Goal: Information Seeking & Learning: Learn about a topic

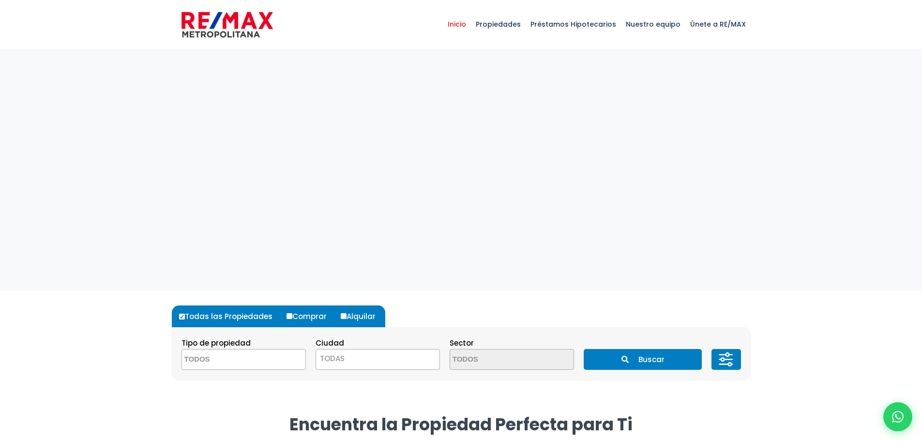
select select
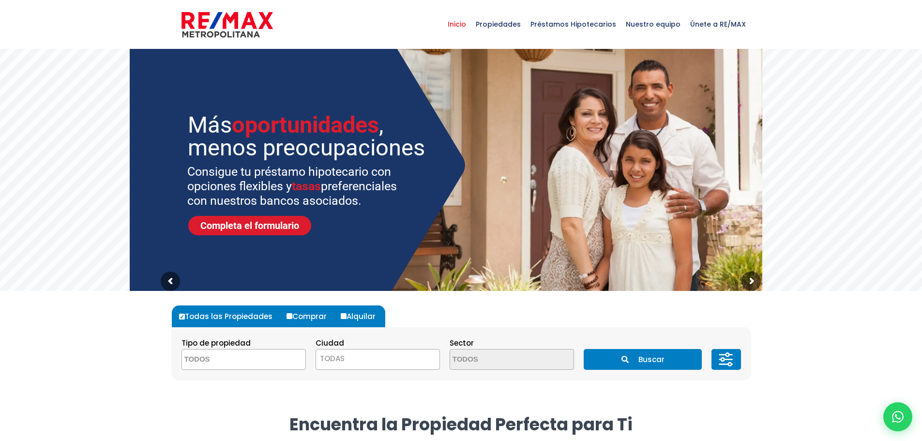
click at [408, 360] on span "TODAS" at bounding box center [377, 359] width 123 height 14
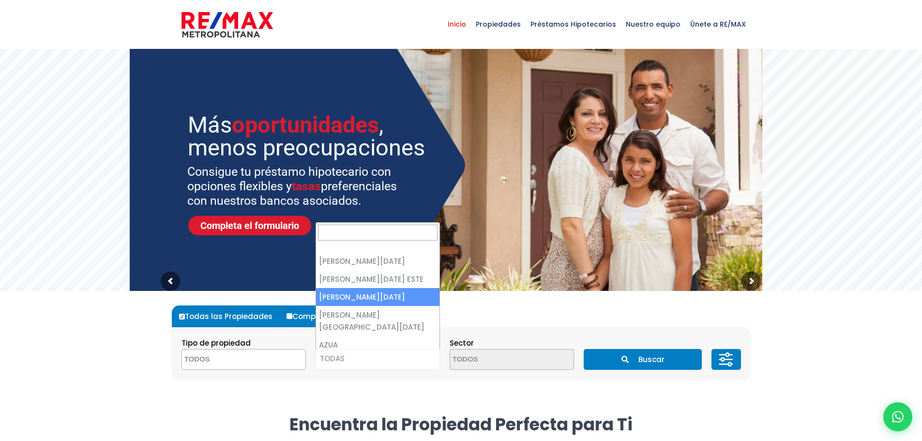
select select "149"
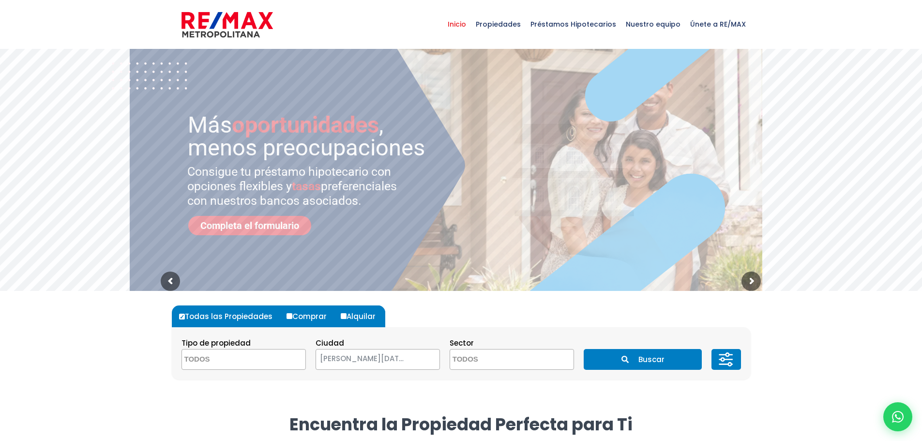
click at [505, 361] on textarea "Search" at bounding box center [497, 359] width 94 height 21
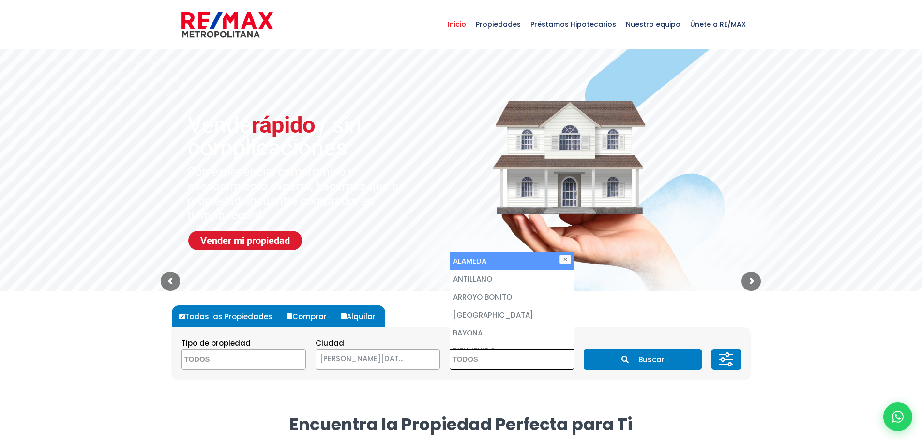
click at [514, 253] on li "ALAMEDA" at bounding box center [511, 261] width 123 height 18
select select "13412"
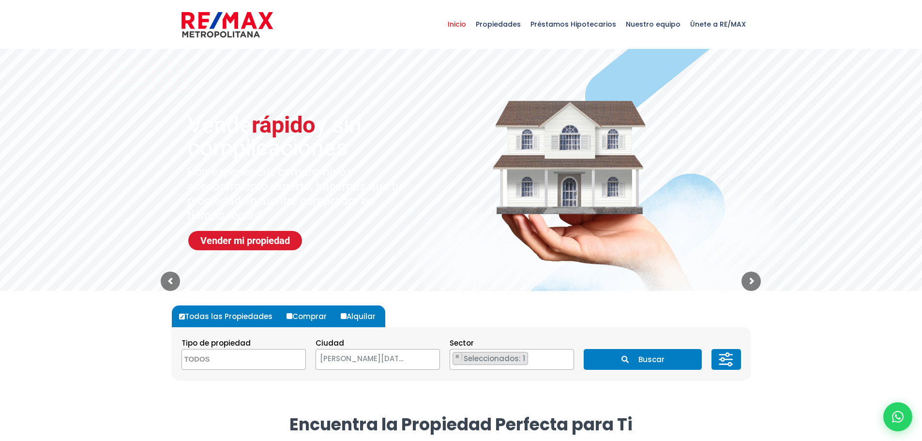
click at [650, 357] on button "Buscar" at bounding box center [643, 359] width 118 height 21
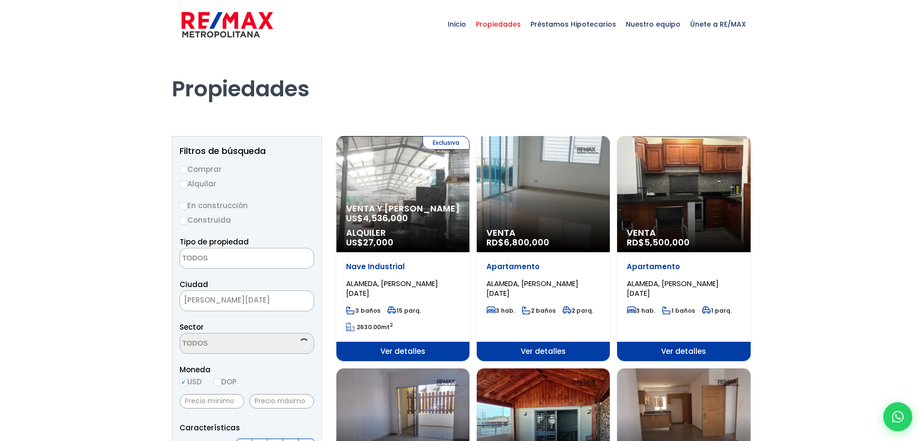
select select
select select "13412"
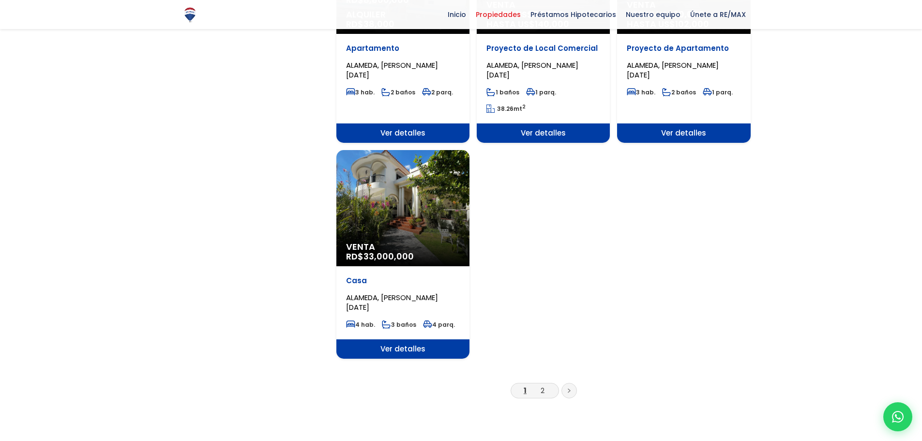
scroll to position [1161, 0]
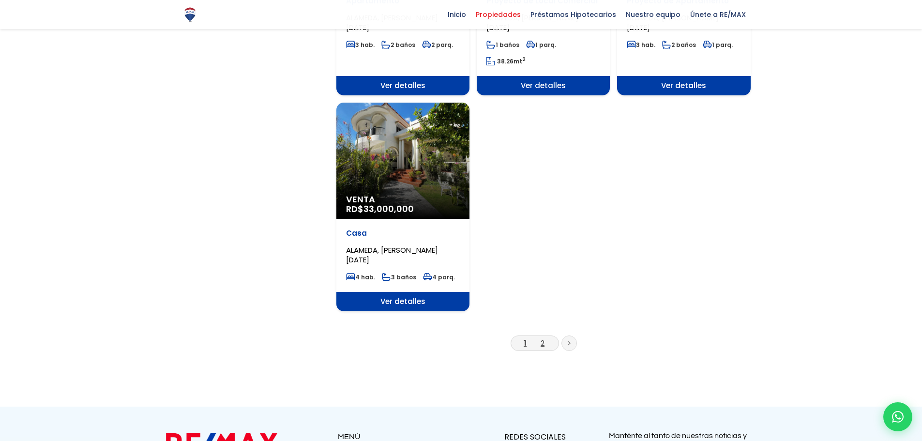
click at [542, 341] on link "2" at bounding box center [542, 343] width 4 height 10
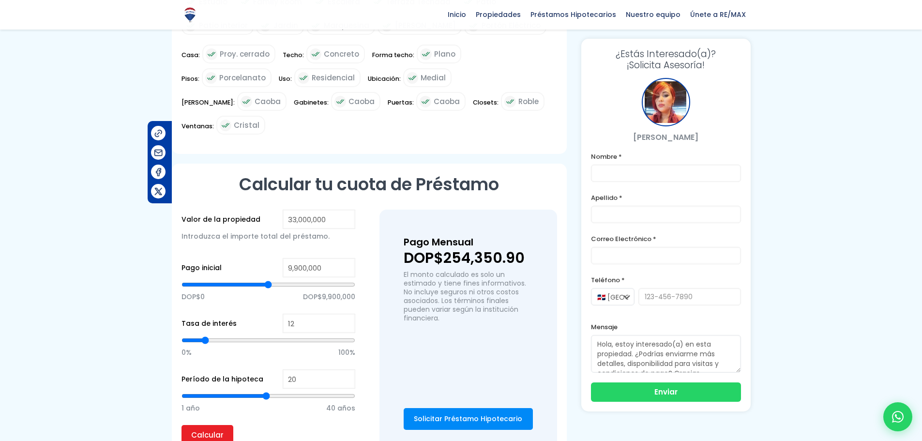
scroll to position [328, 0]
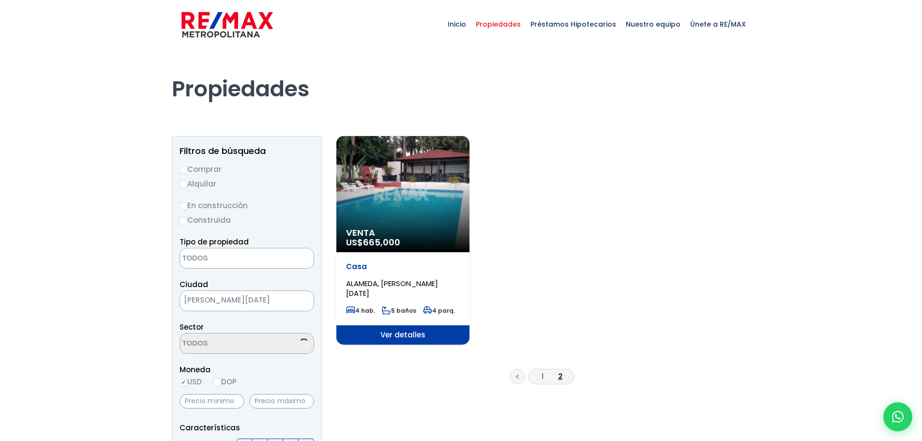
select select
select select "13412"
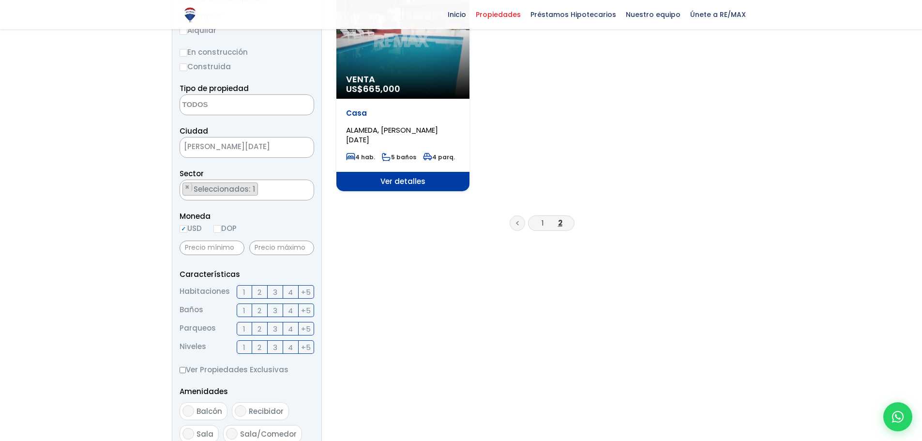
scroll to position [97, 0]
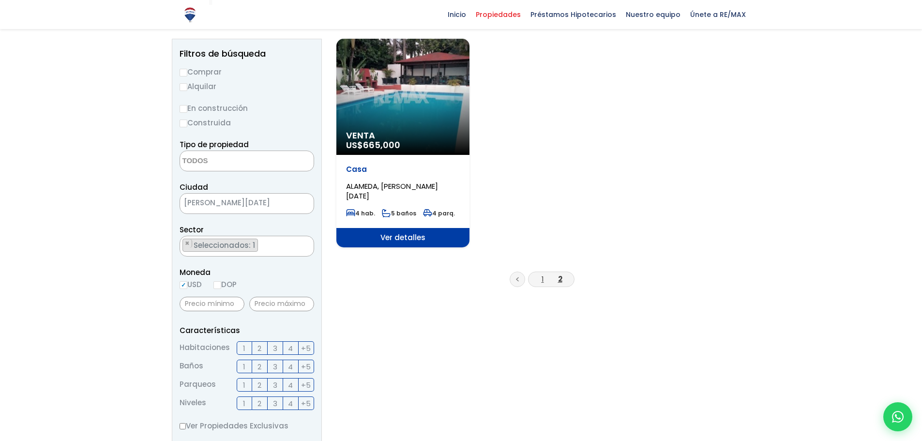
click at [543, 282] on link "1" at bounding box center [542, 279] width 2 height 10
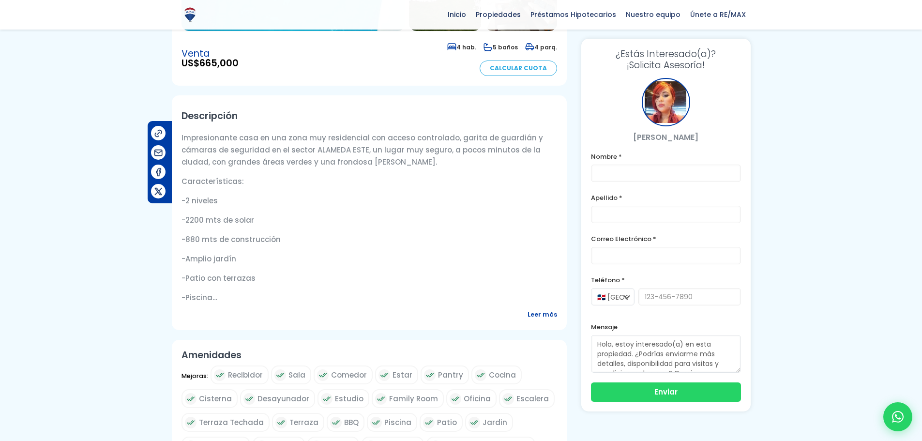
scroll to position [290, 0]
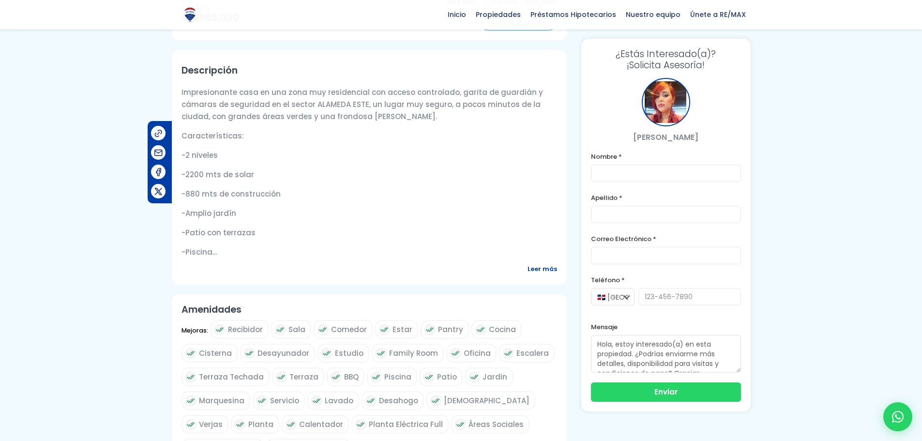
click at [542, 264] on span "Leer más" at bounding box center [542, 269] width 30 height 12
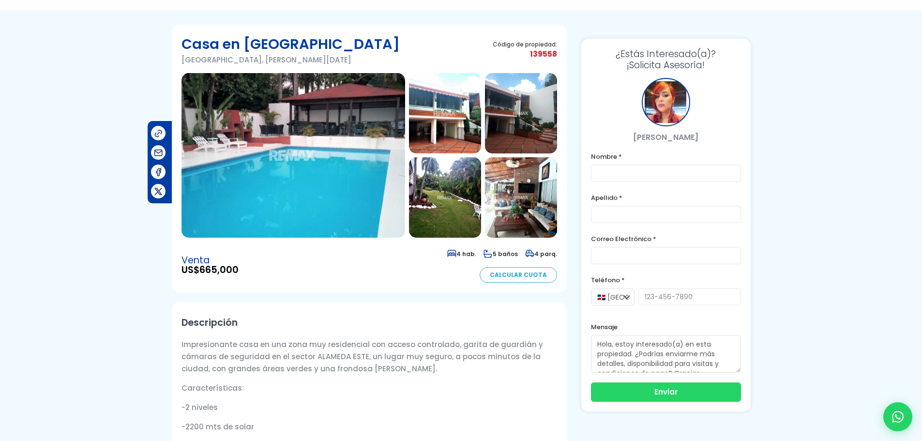
scroll to position [0, 0]
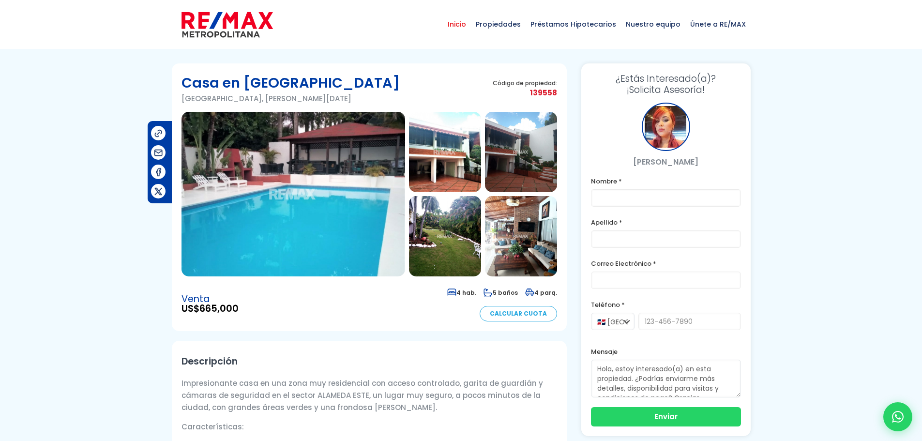
click at [468, 26] on span "Inicio" at bounding box center [457, 24] width 28 height 29
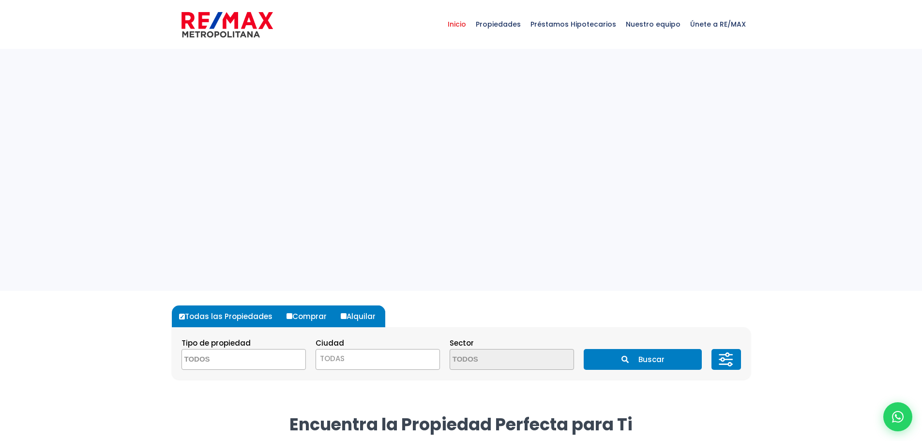
select select
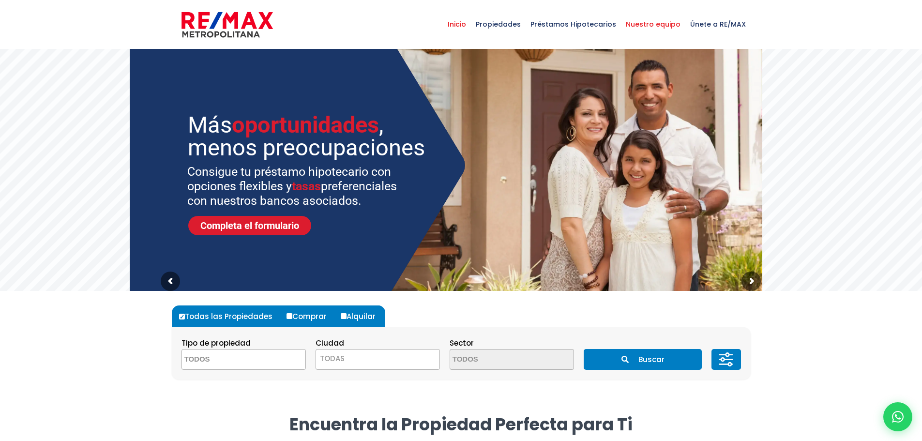
click at [665, 27] on span "Nuestro equipo" at bounding box center [653, 24] width 64 height 29
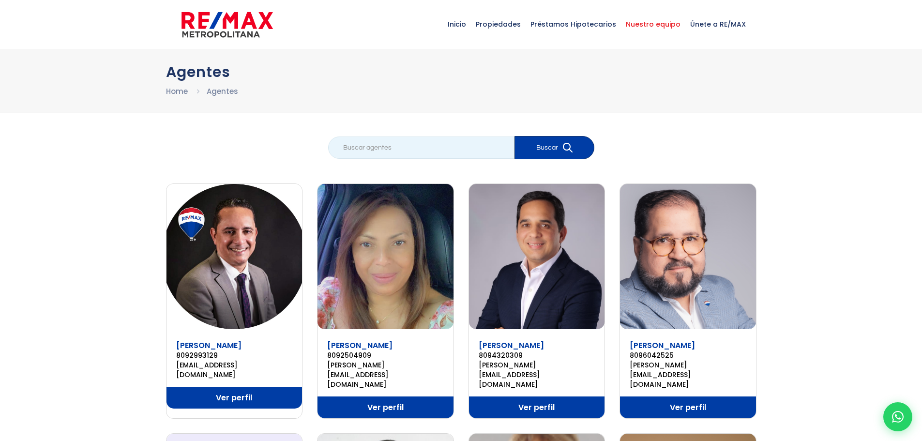
click at [404, 149] on input "search" at bounding box center [421, 147] width 186 height 22
type input "[PERSON_NAME]"
click at [557, 145] on button "Buscar" at bounding box center [554, 147] width 80 height 23
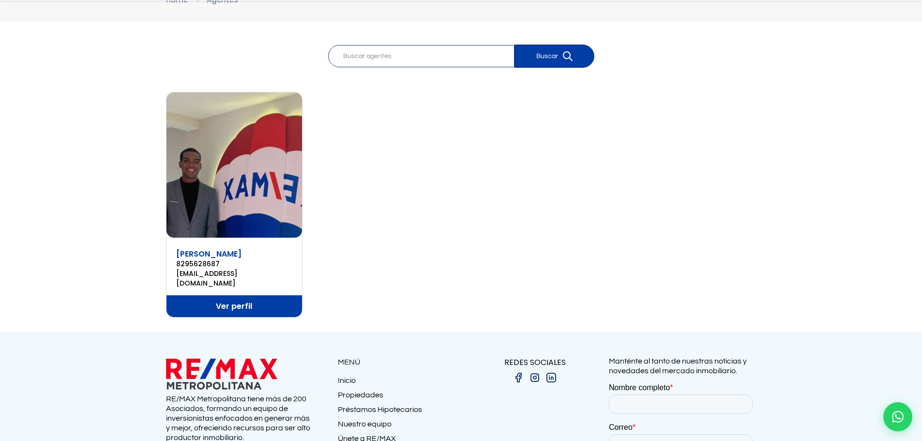
scroll to position [145, 0]
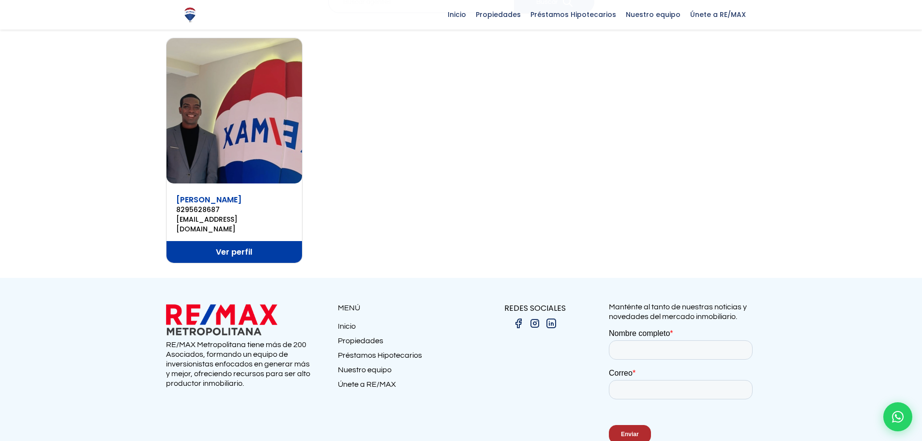
click at [258, 245] on link "Ver perfil" at bounding box center [234, 252] width 136 height 22
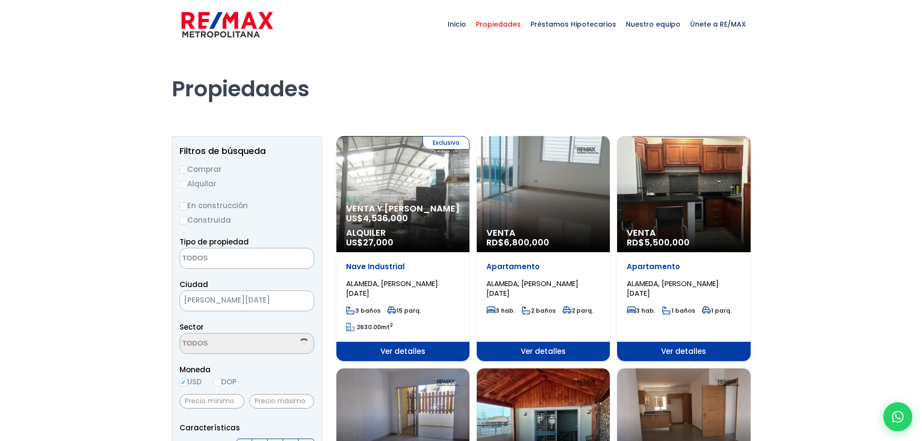
select select
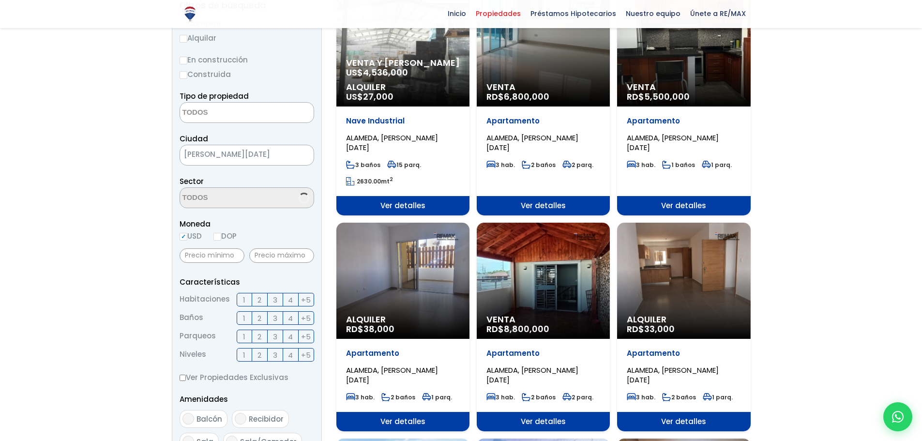
select select "13412"
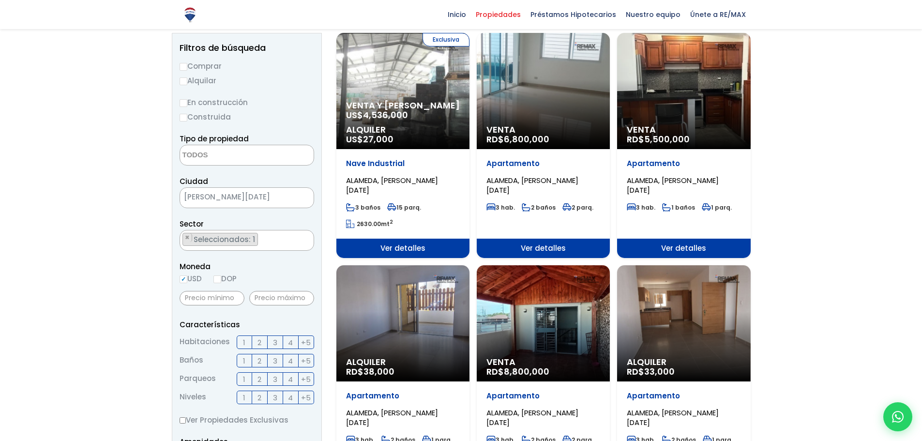
scroll to position [97, 0]
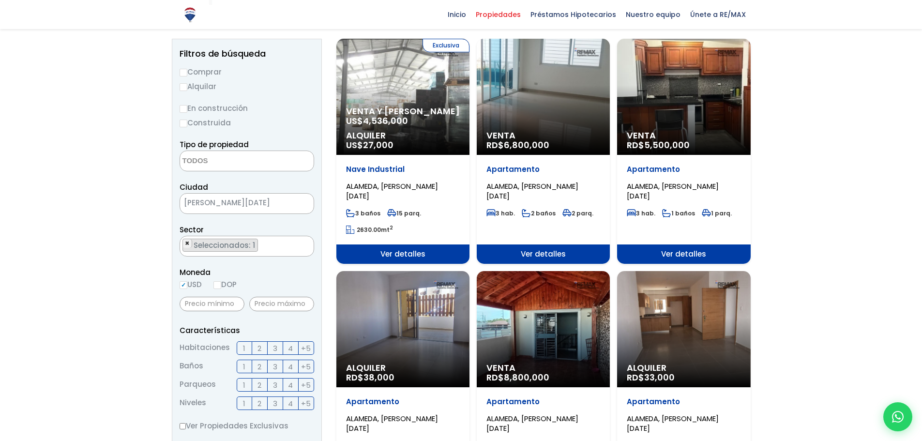
click at [186, 244] on span "×" at bounding box center [187, 243] width 5 height 9
select select
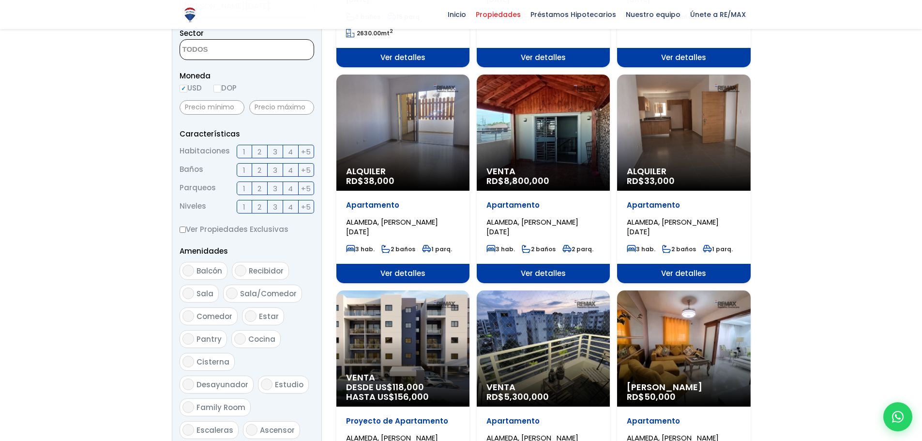
scroll to position [484, 0]
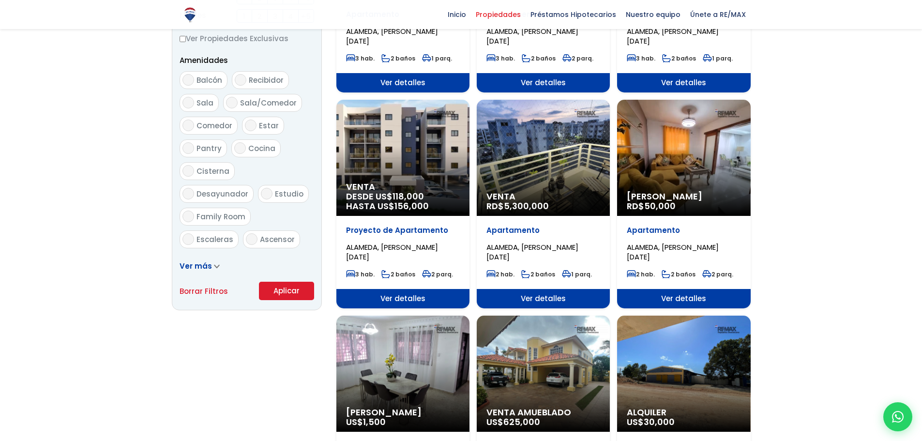
click at [287, 284] on button "Aplicar" at bounding box center [286, 291] width 55 height 18
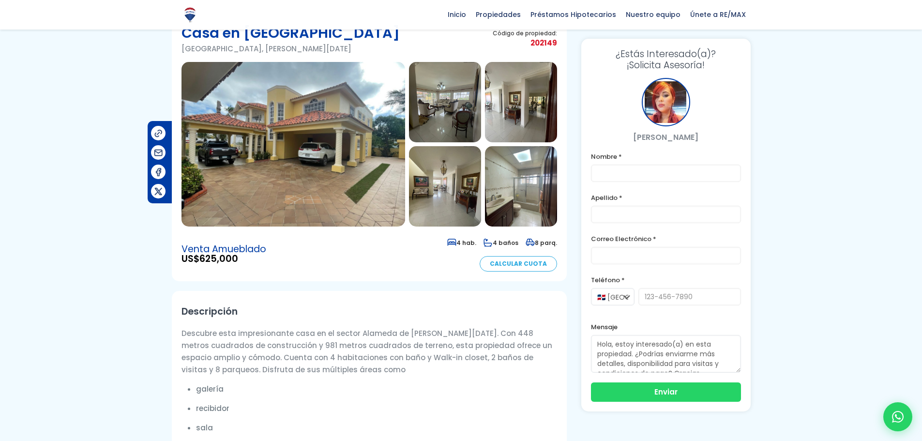
scroll to position [48, 0]
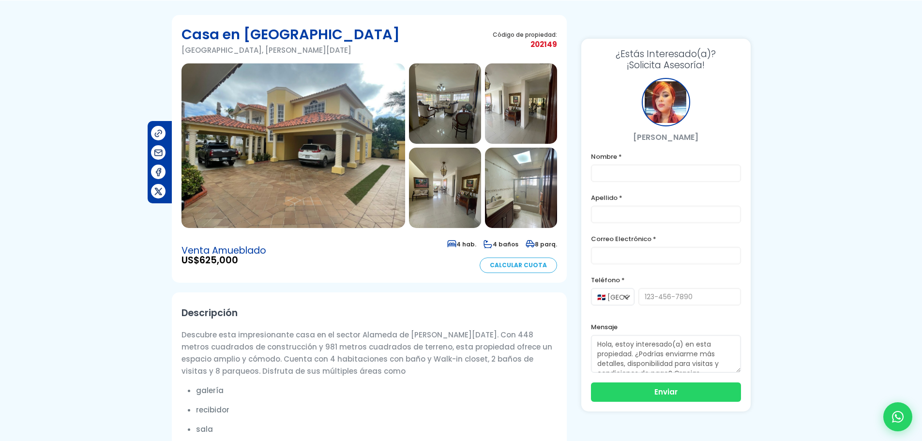
click at [378, 176] on img at bounding box center [293, 145] width 224 height 165
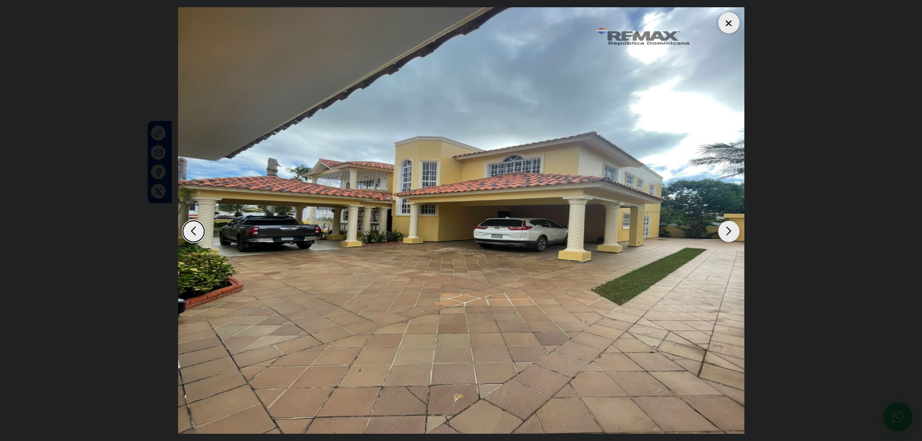
click at [727, 232] on div "Next slide" at bounding box center [728, 231] width 21 height 21
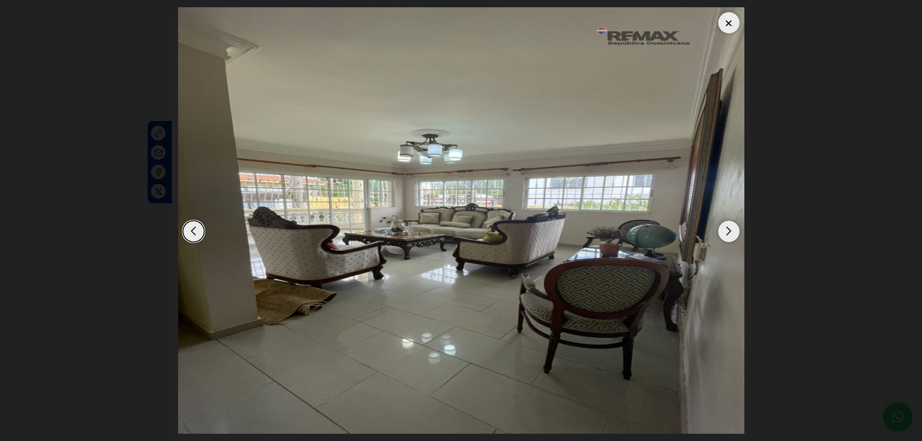
click at [732, 234] on div "Next slide" at bounding box center [728, 231] width 21 height 21
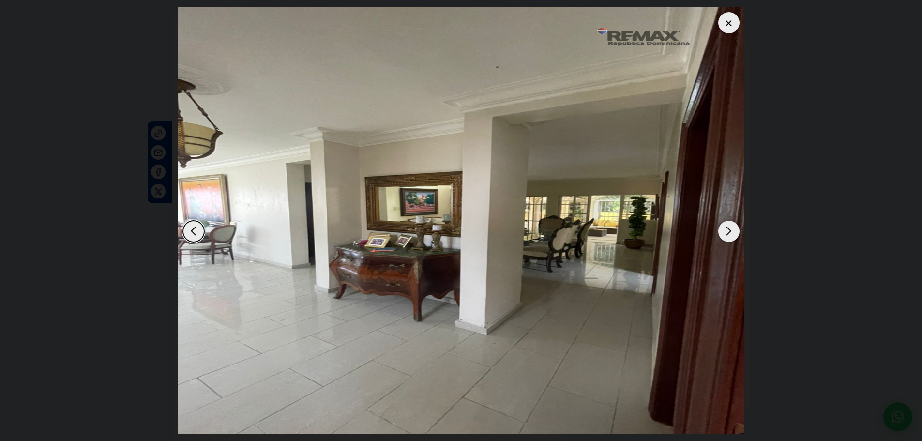
click at [732, 234] on div "Next slide" at bounding box center [728, 231] width 21 height 21
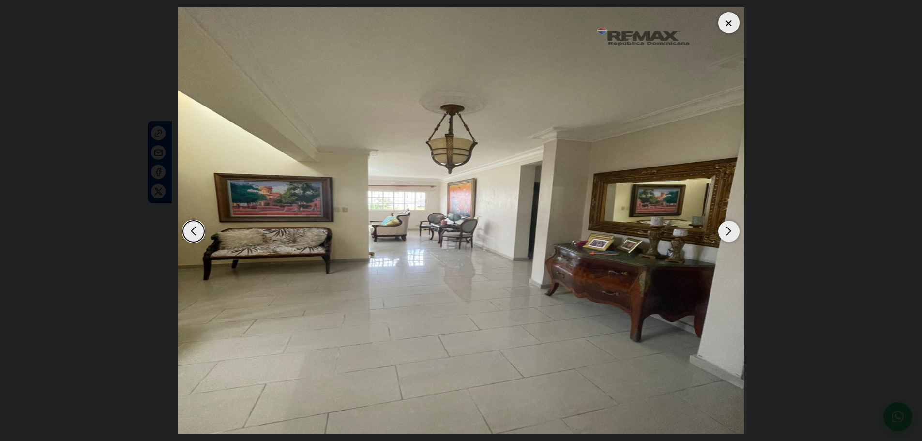
click at [733, 234] on div "Next slide" at bounding box center [728, 231] width 21 height 21
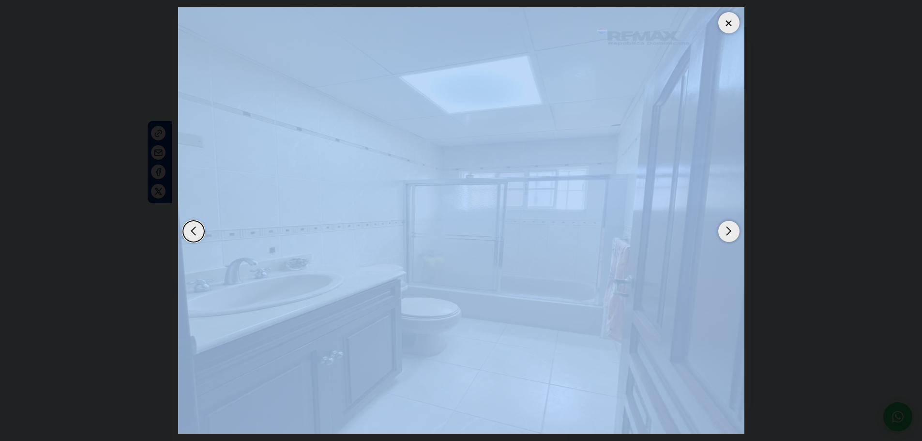
click at [733, 234] on div "Next slide" at bounding box center [728, 231] width 21 height 21
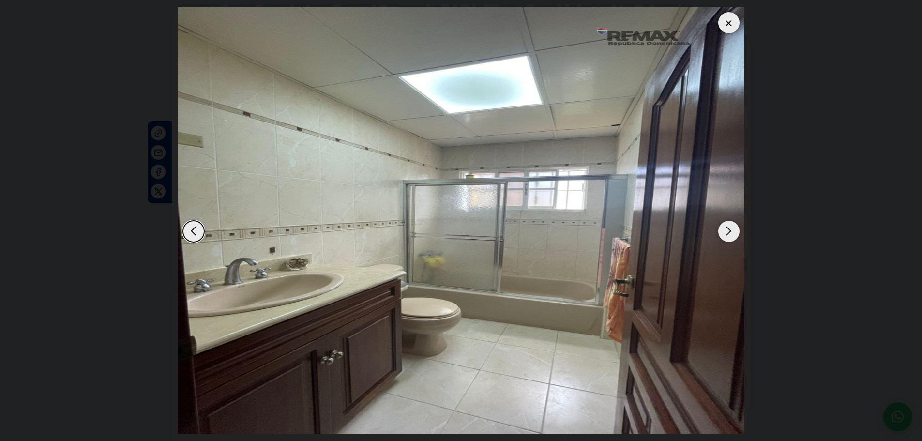
click at [733, 234] on div "Next slide" at bounding box center [728, 231] width 21 height 21
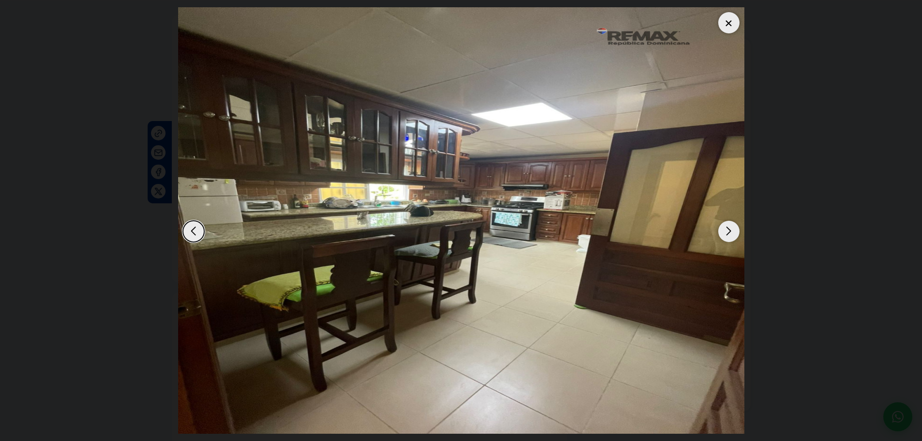
click at [733, 234] on div "Next slide" at bounding box center [728, 231] width 21 height 21
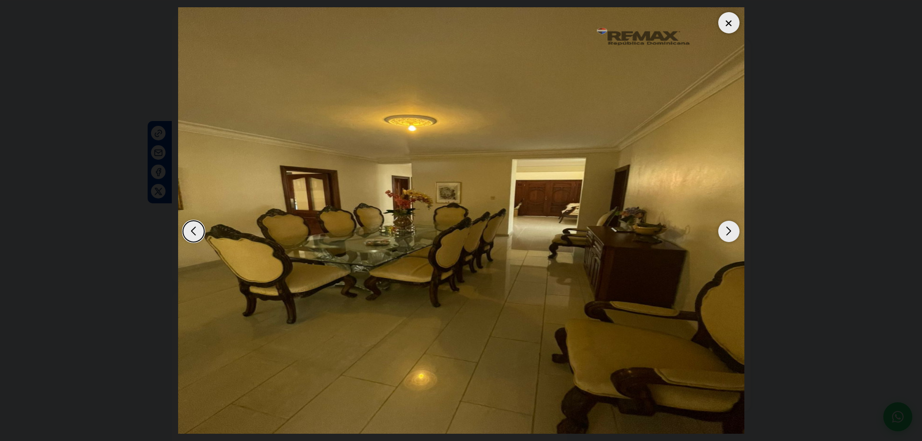
click at [733, 234] on div "Next slide" at bounding box center [728, 231] width 21 height 21
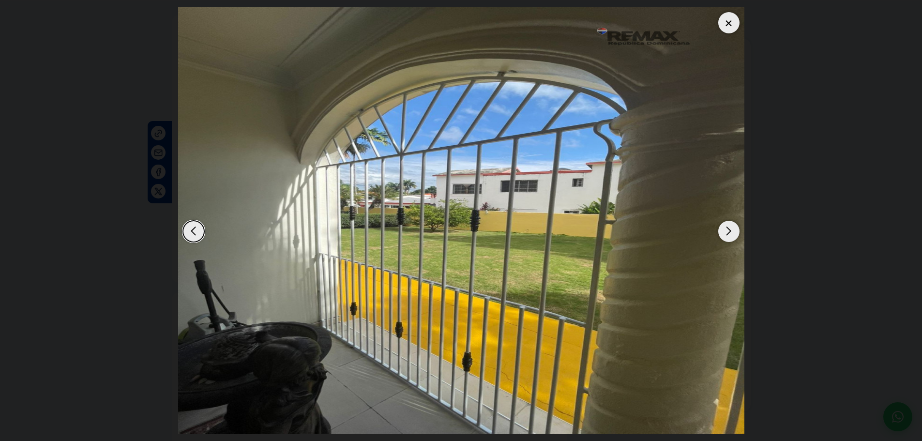
click at [721, 232] on div "Next slide" at bounding box center [728, 231] width 21 height 21
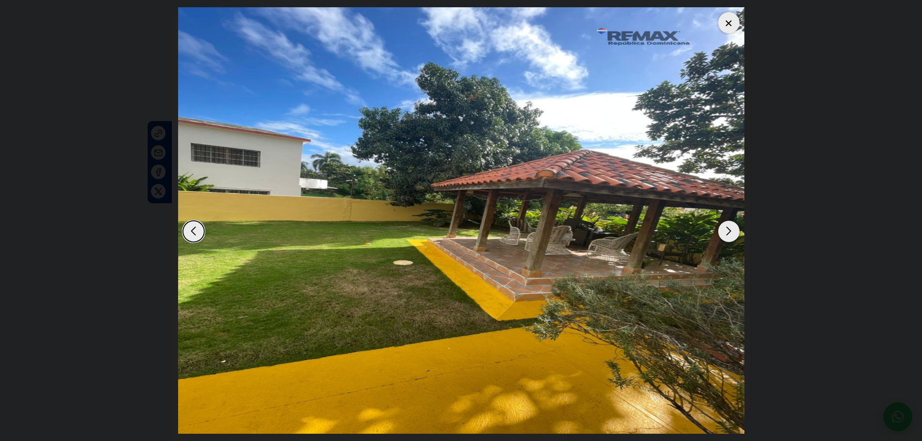
click at [724, 28] on div at bounding box center [728, 22] width 21 height 21
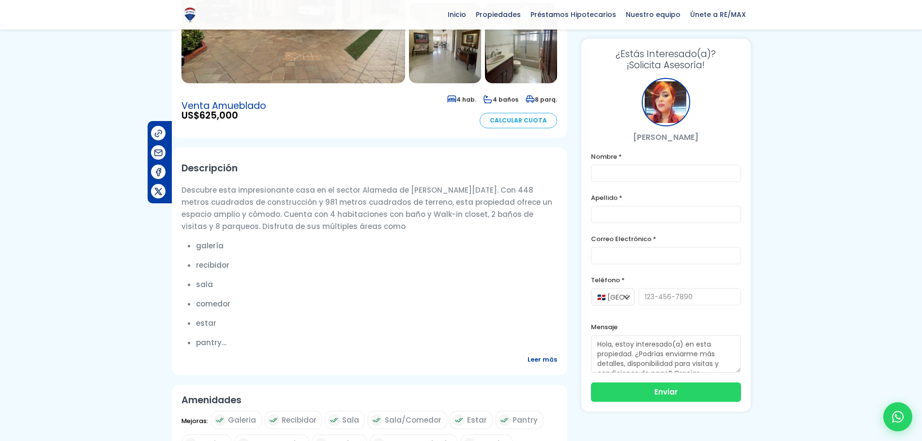
scroll to position [194, 0]
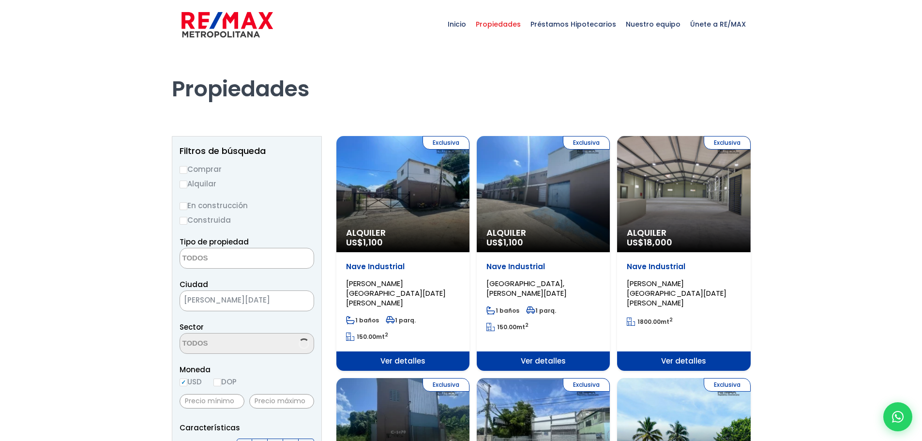
select select
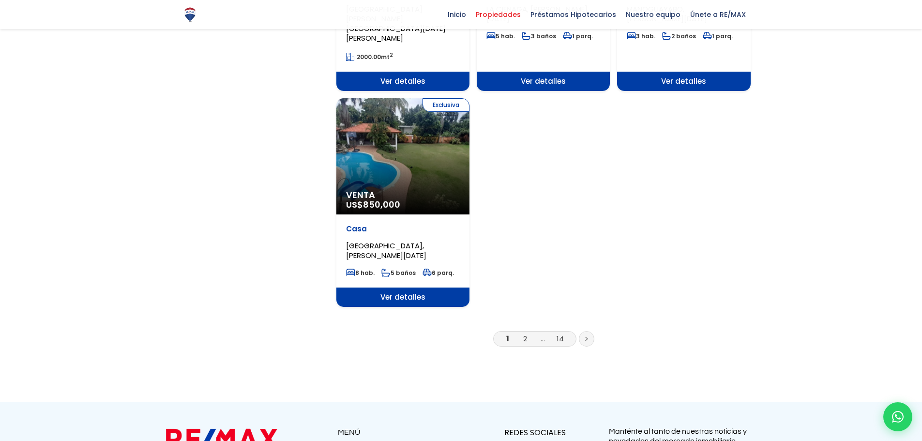
scroll to position [1210, 0]
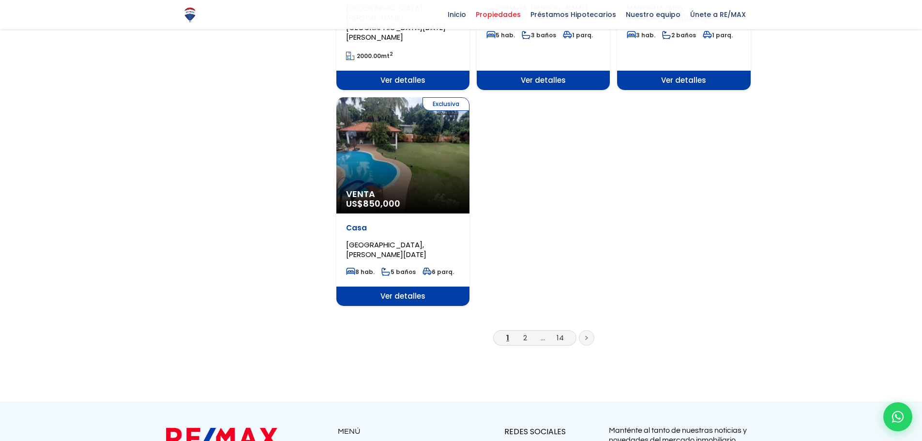
click at [522, 331] on li "2" at bounding box center [524, 337] width 15 height 12
click at [525, 332] on link "2" at bounding box center [525, 337] width 4 height 10
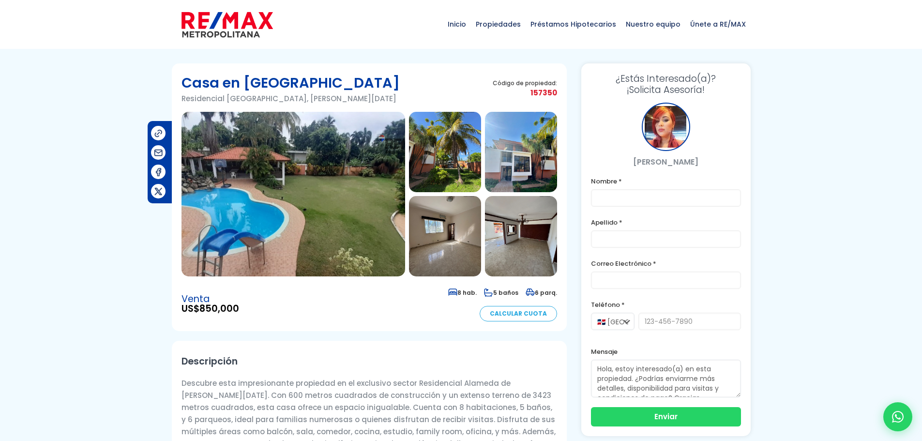
click at [347, 220] on img at bounding box center [293, 194] width 224 height 165
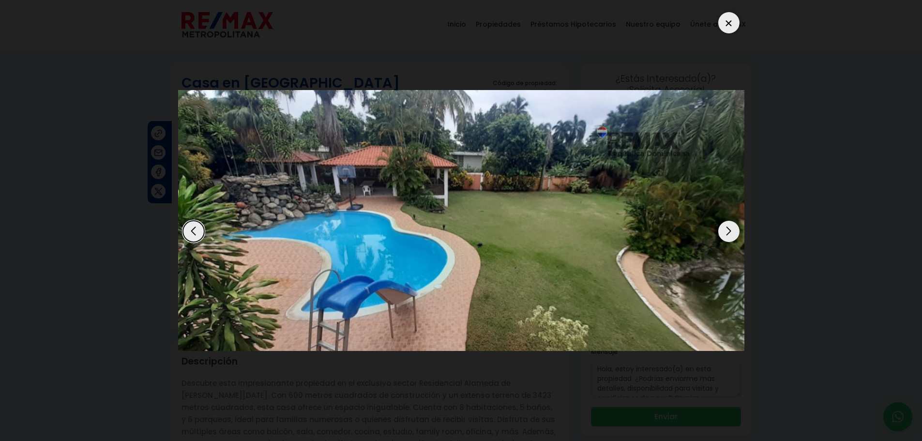
click at [746, 231] on dialog at bounding box center [461, 220] width 581 height 441
click at [729, 230] on div "Next slide" at bounding box center [728, 231] width 21 height 21
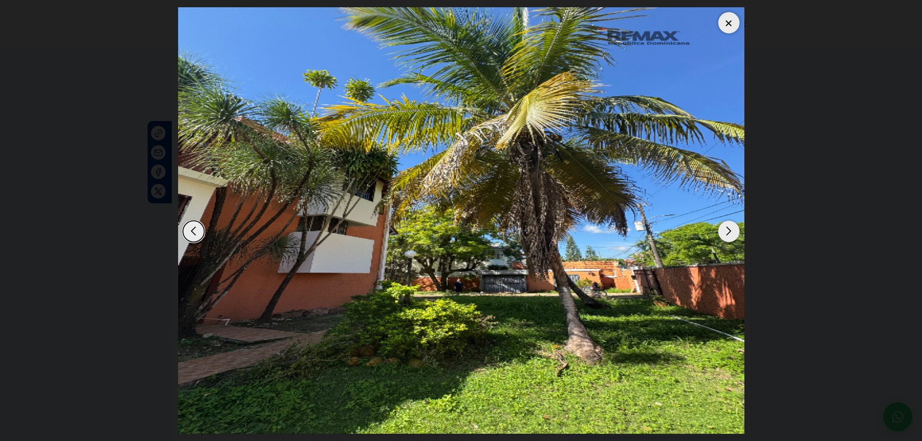
click at [725, 228] on div "Next slide" at bounding box center [728, 231] width 21 height 21
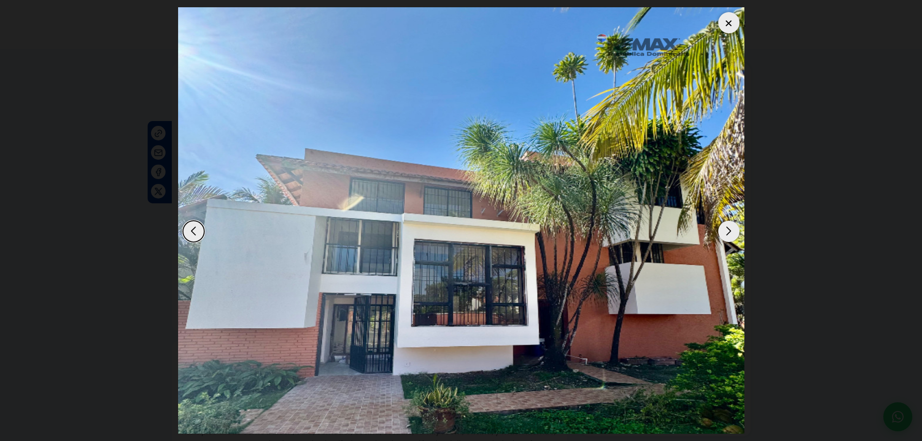
click at [725, 228] on div "Next slide" at bounding box center [728, 231] width 21 height 21
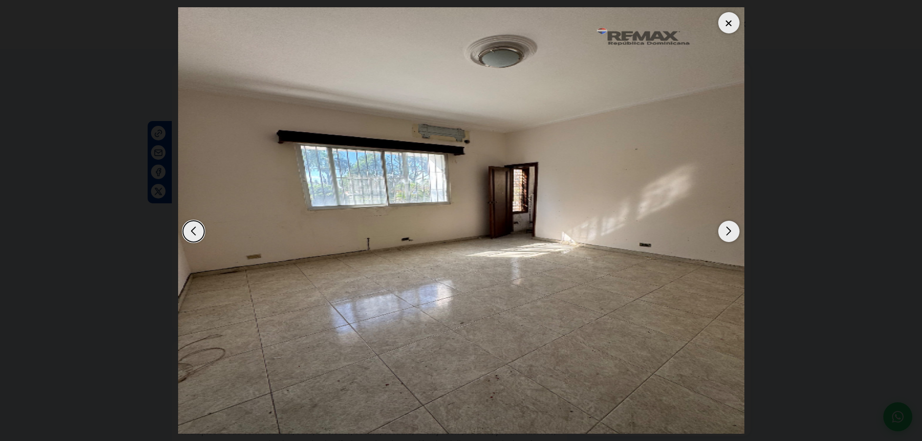
click at [724, 228] on div "Next slide" at bounding box center [728, 231] width 21 height 21
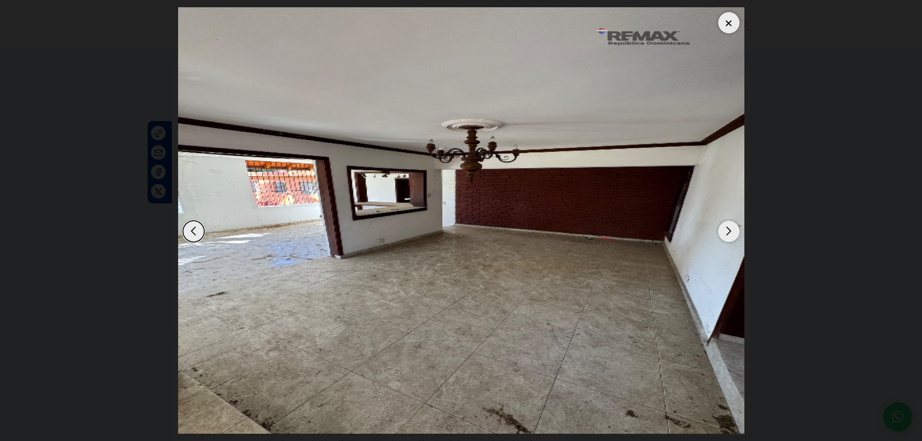
click at [724, 228] on div "Next slide" at bounding box center [728, 231] width 21 height 21
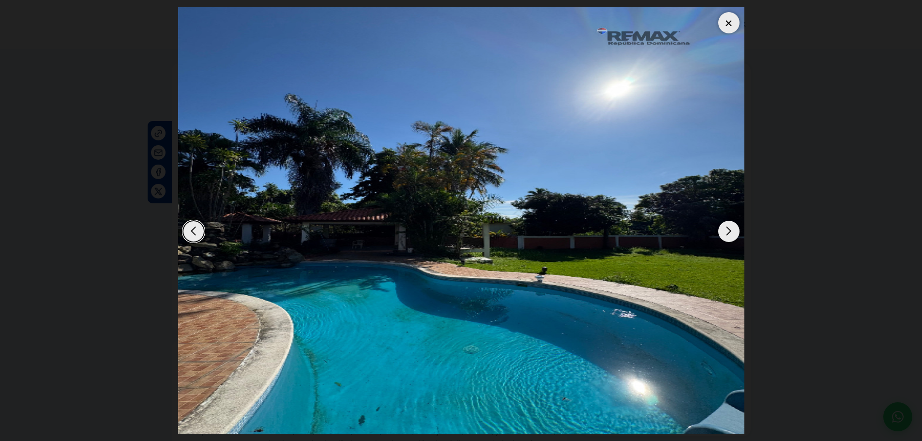
click at [726, 228] on div "Next slide" at bounding box center [728, 231] width 21 height 21
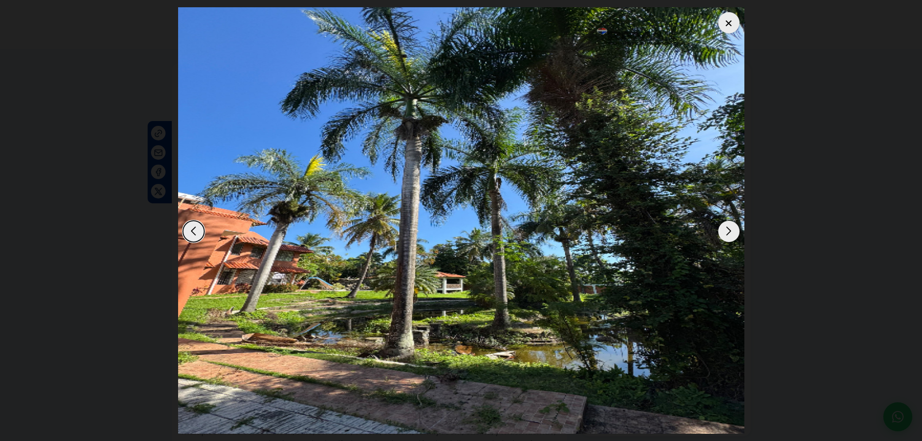
click at [727, 228] on div "Next slide" at bounding box center [728, 231] width 21 height 21
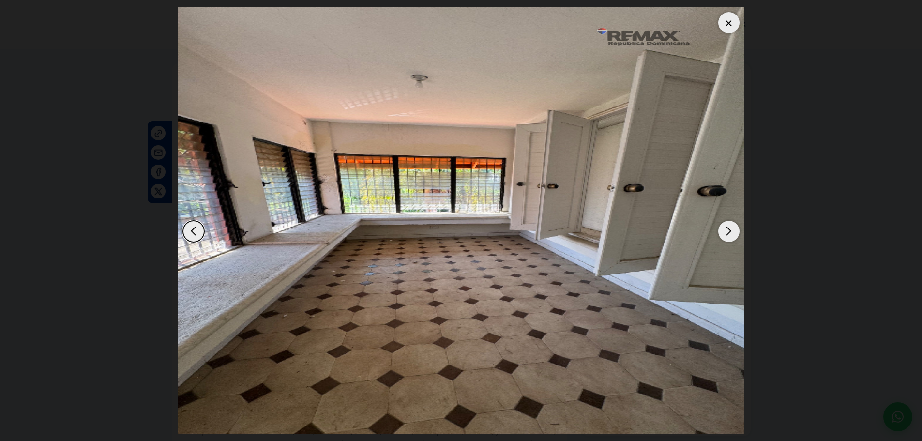
click at [727, 228] on div "Next slide" at bounding box center [728, 231] width 21 height 21
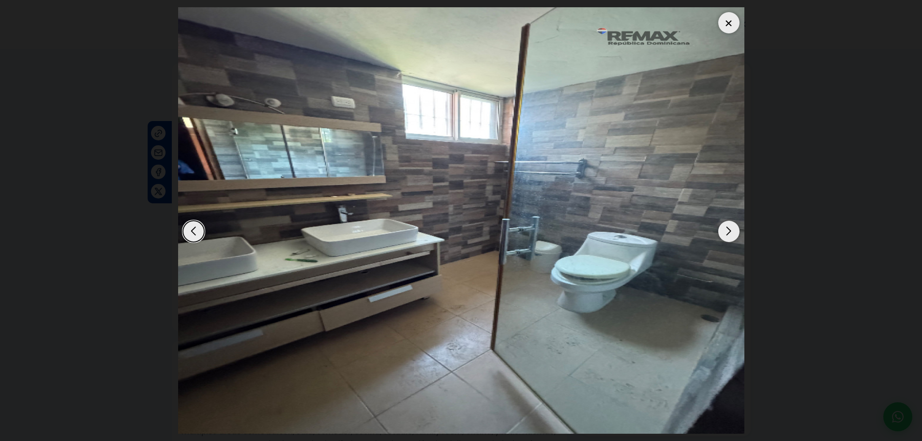
click at [727, 228] on div "Next slide" at bounding box center [728, 231] width 21 height 21
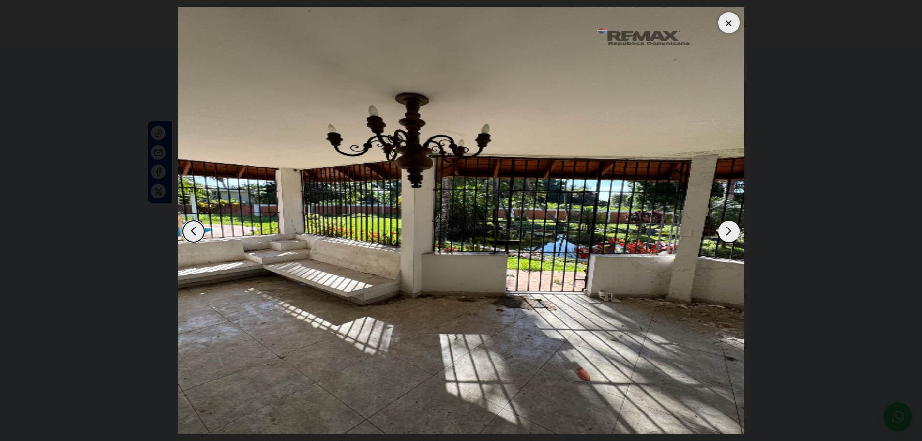
click at [727, 228] on div "Next slide" at bounding box center [728, 231] width 21 height 21
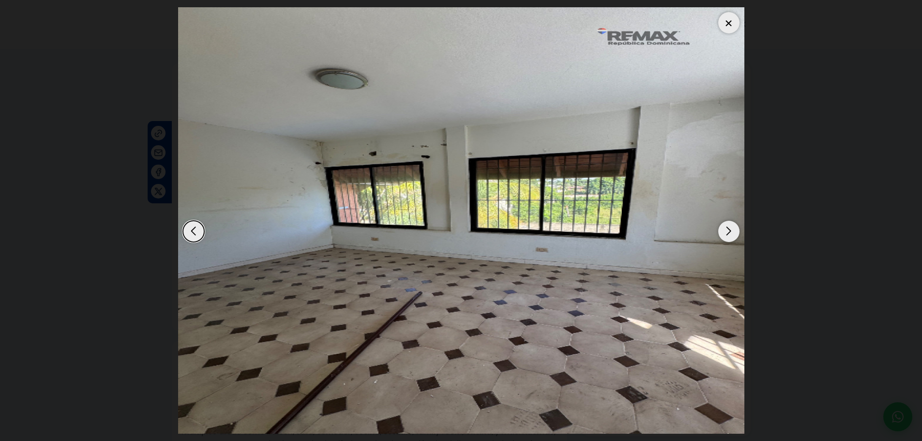
click at [727, 228] on div "Next slide" at bounding box center [728, 231] width 21 height 21
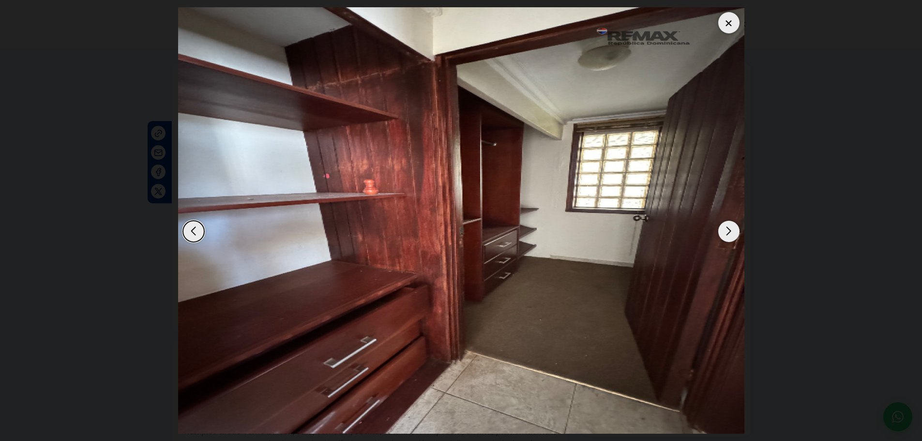
click at [727, 228] on div "Next slide" at bounding box center [728, 231] width 21 height 21
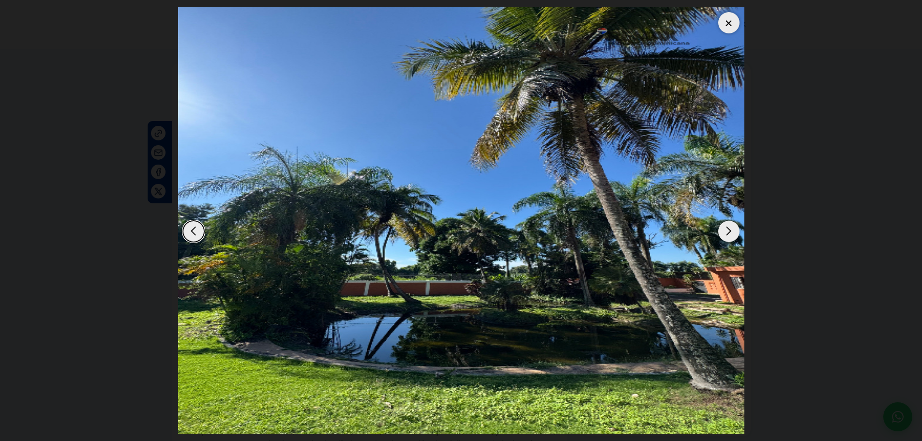
click at [727, 228] on div "Next slide" at bounding box center [728, 231] width 21 height 21
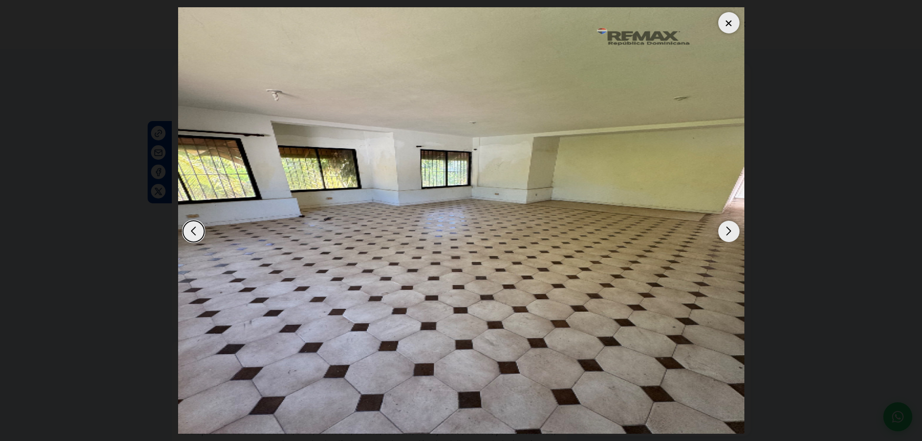
click at [727, 228] on div "Next slide" at bounding box center [728, 231] width 21 height 21
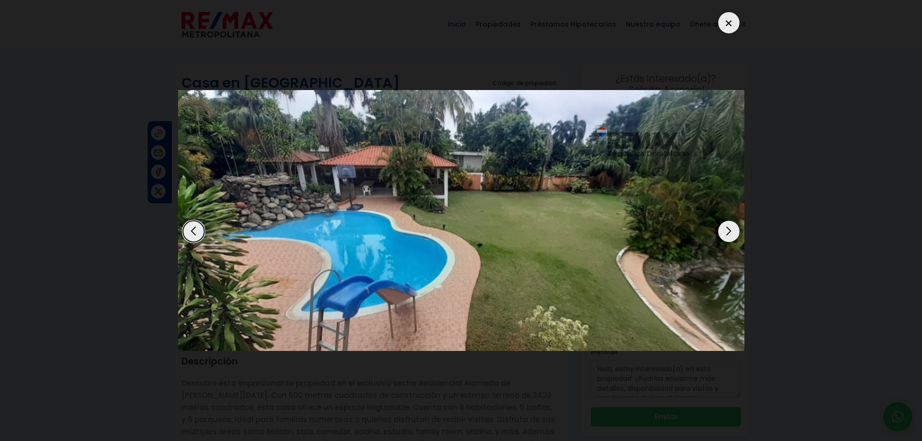
click at [733, 232] on div "Next slide" at bounding box center [728, 231] width 21 height 21
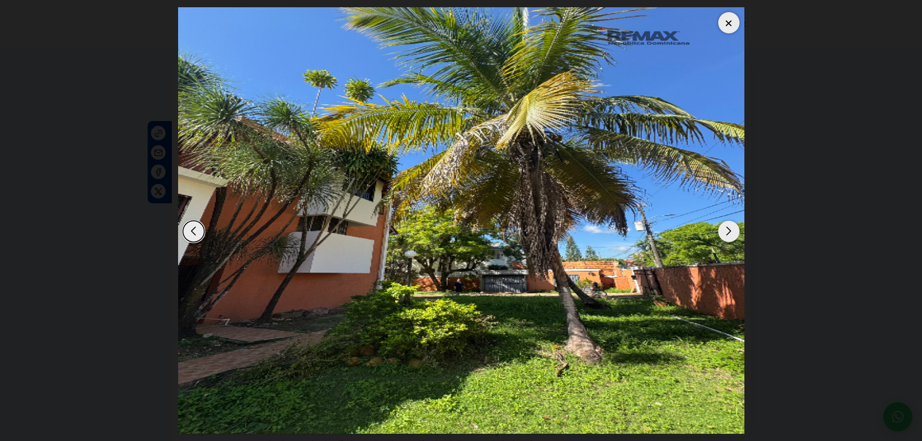
click at [732, 231] on div "Next slide" at bounding box center [728, 231] width 21 height 21
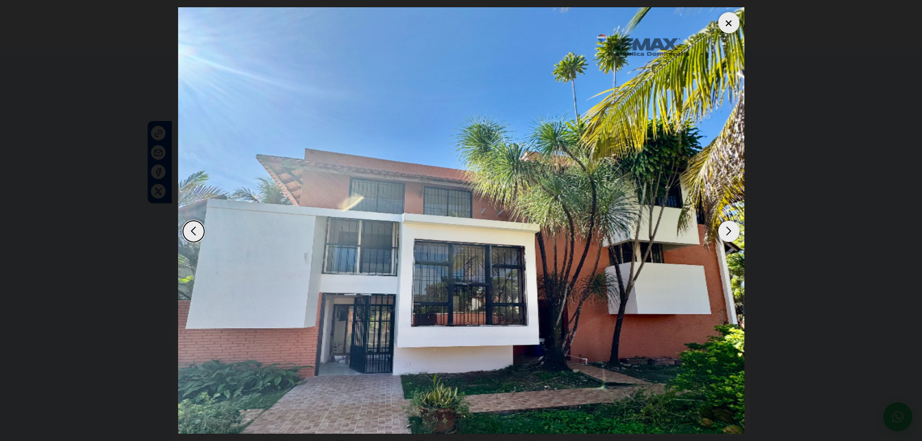
click at [732, 231] on div "Next slide" at bounding box center [728, 231] width 21 height 21
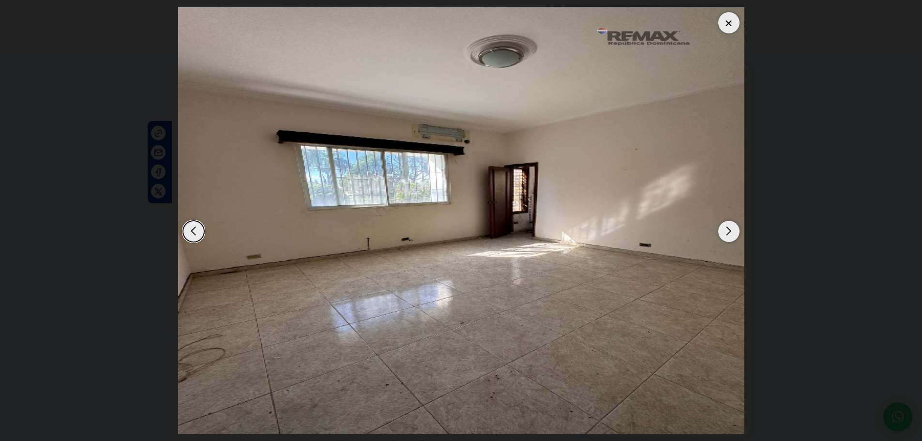
click at [737, 12] on img "4 / 14" at bounding box center [461, 220] width 566 height 426
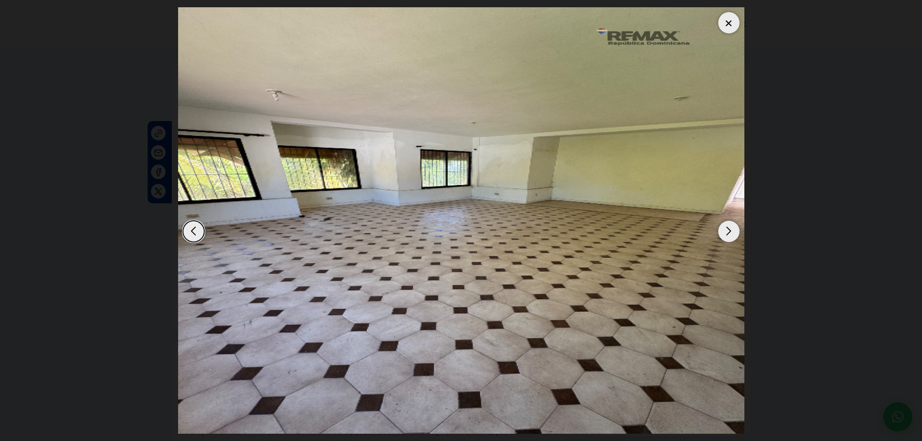
click at [734, 26] on div at bounding box center [728, 22] width 21 height 21
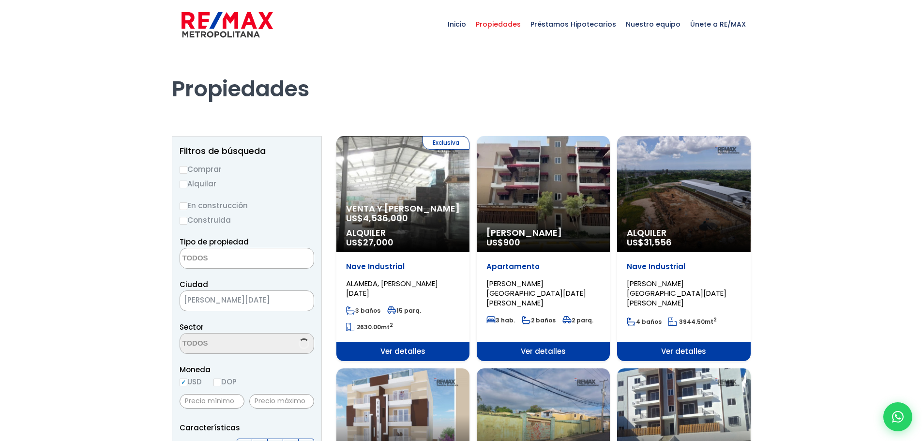
select select
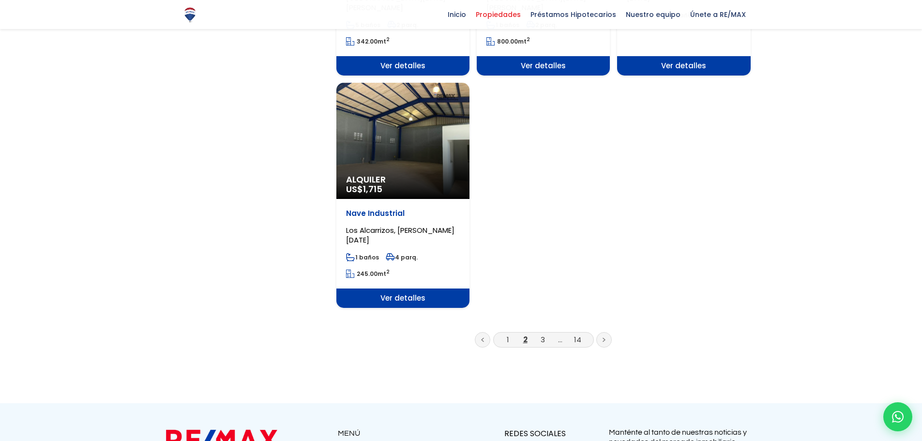
scroll to position [1306, 0]
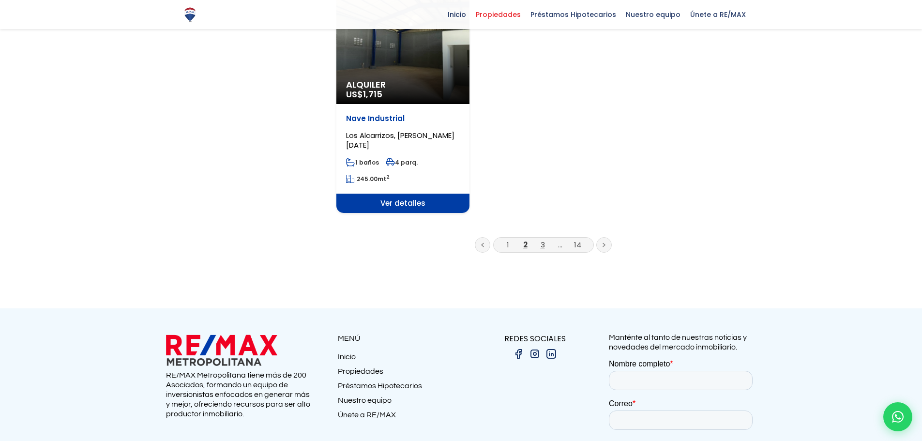
click at [544, 240] on link "3" at bounding box center [542, 245] width 4 height 10
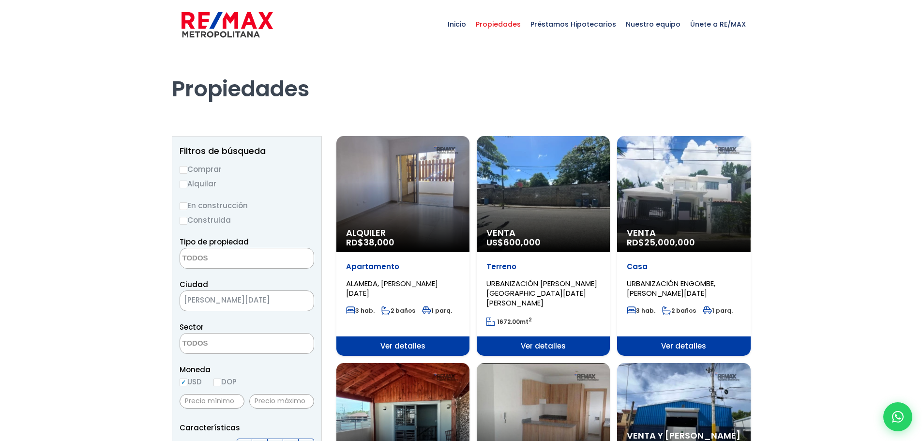
click at [234, 257] on textarea "Search" at bounding box center [227, 258] width 94 height 21
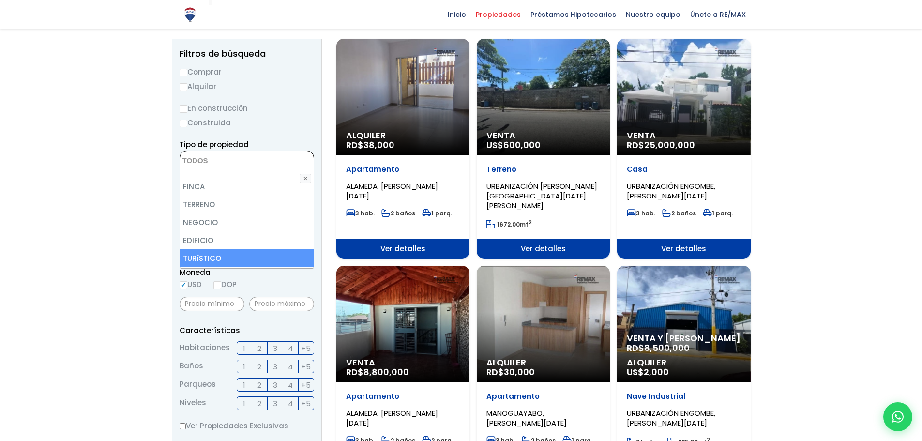
scroll to position [48, 0]
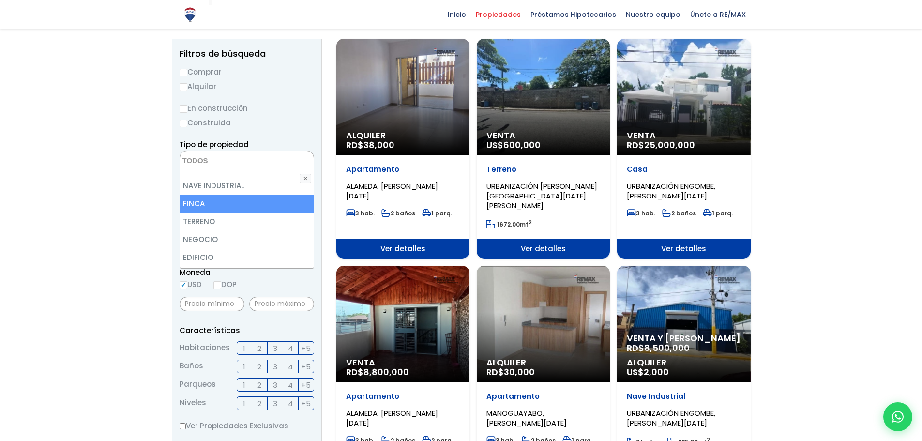
click at [239, 207] on li "FINCA" at bounding box center [247, 204] width 134 height 18
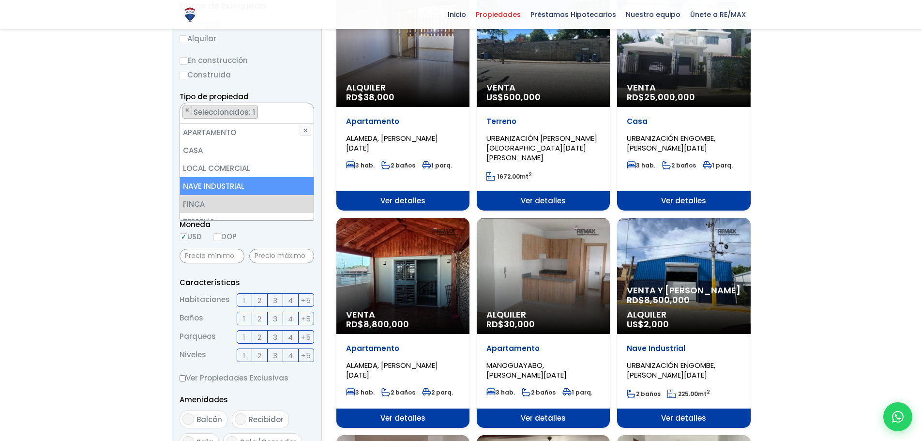
scroll to position [0, 0]
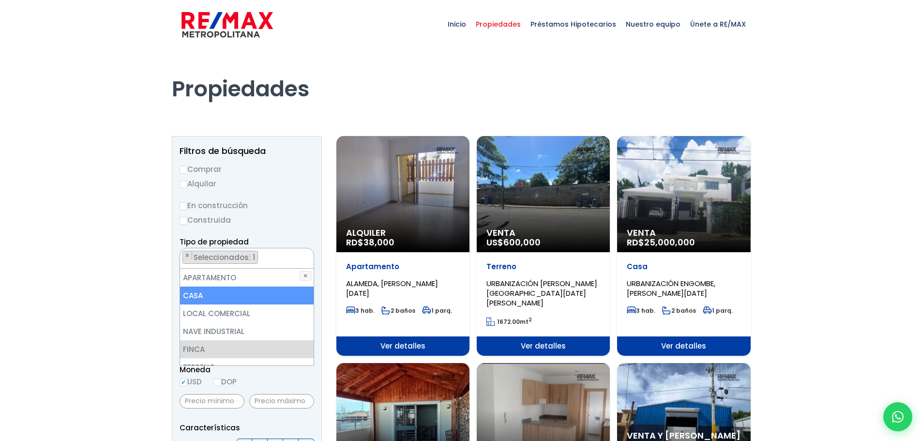
click at [223, 292] on li "CASA" at bounding box center [247, 295] width 134 height 18
select select "house"
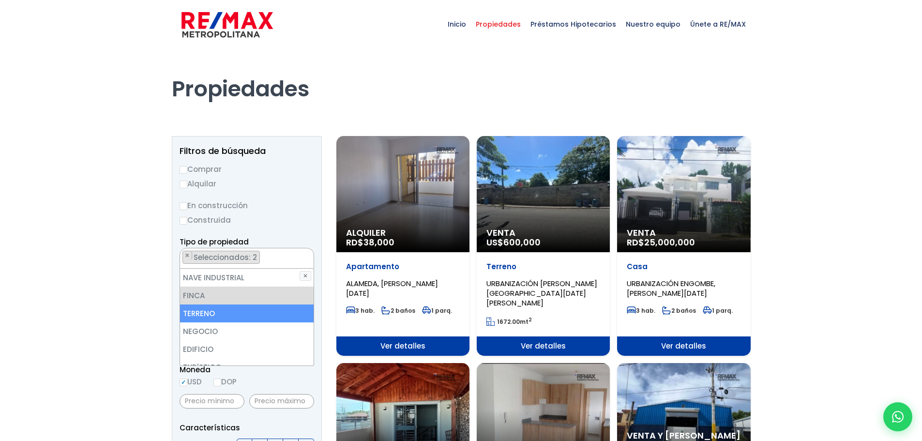
scroll to position [190, 0]
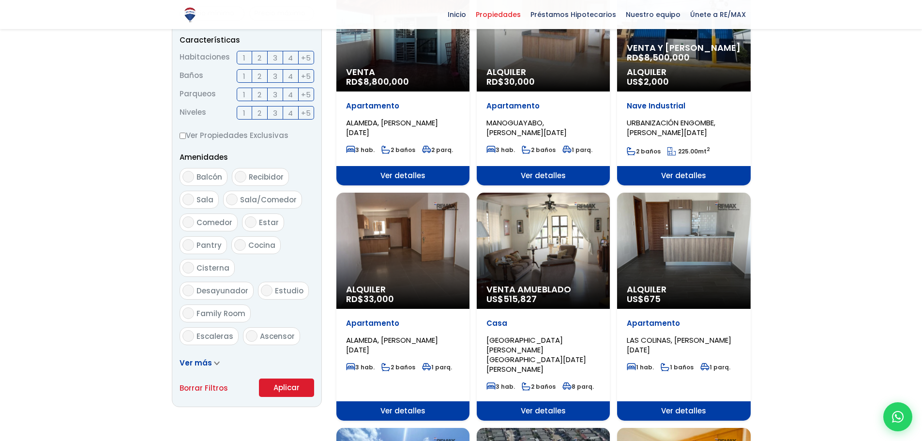
click at [282, 386] on form "Comprar Alquilar En construcción Construida Tipo de propiedad APARTAMENTO CASA …" at bounding box center [247, 85] width 135 height 621
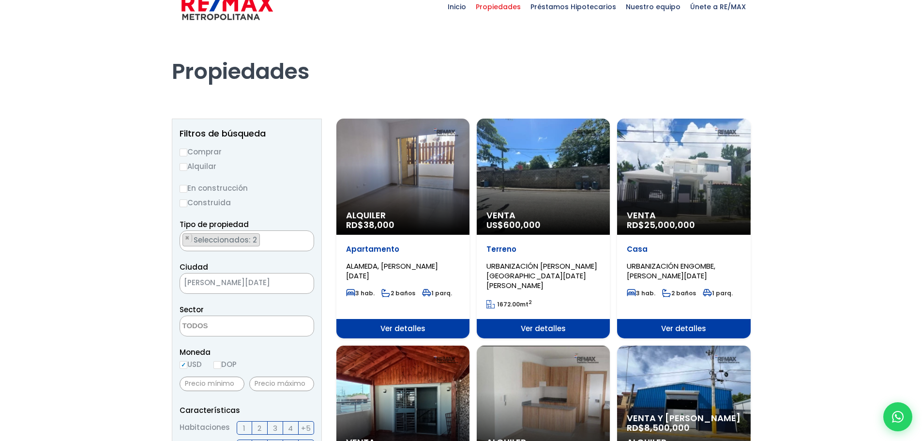
scroll to position [8, 0]
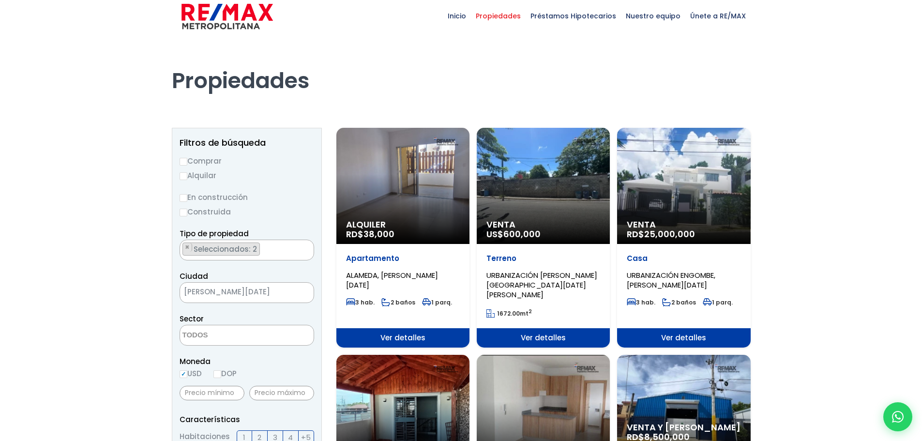
click at [185, 162] on input "Comprar" at bounding box center [184, 162] width 8 height 8
radio input "true"
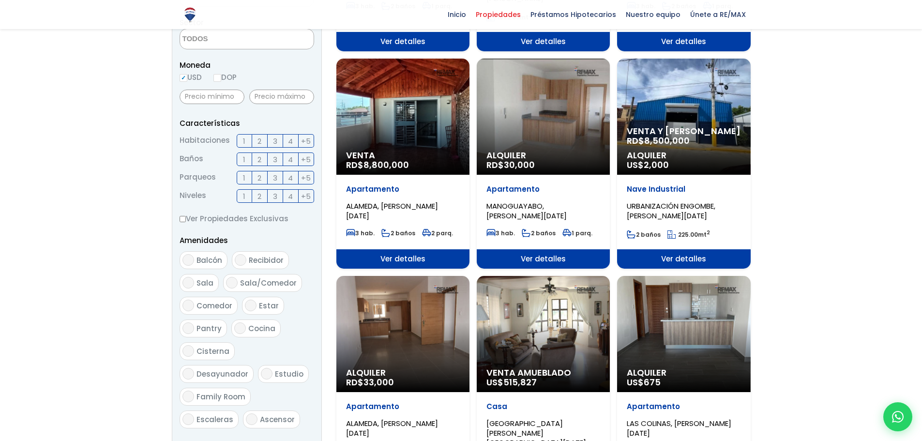
scroll to position [395, 0]
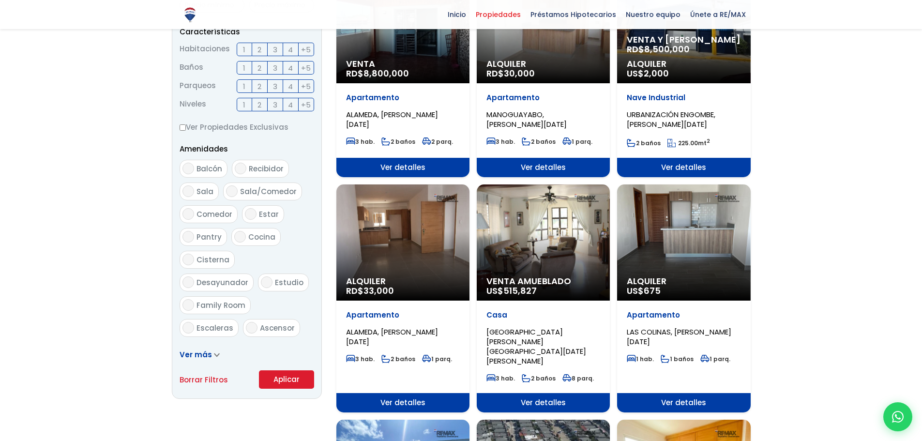
click at [286, 380] on button "Aplicar" at bounding box center [286, 379] width 55 height 18
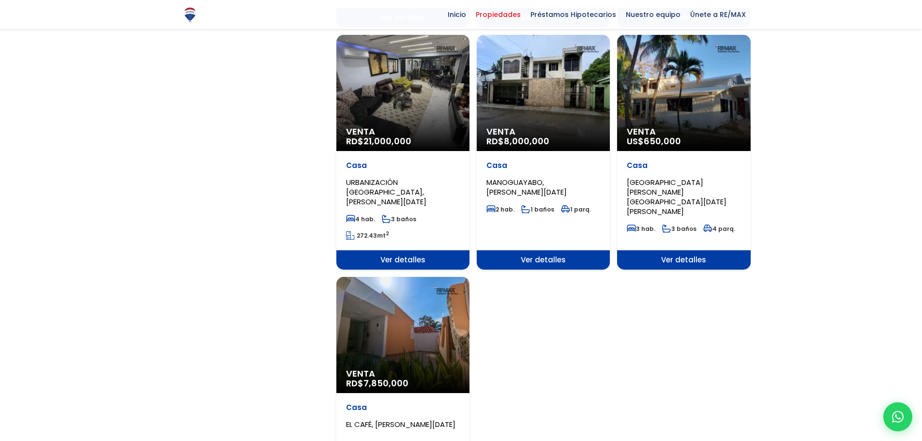
scroll to position [1113, 0]
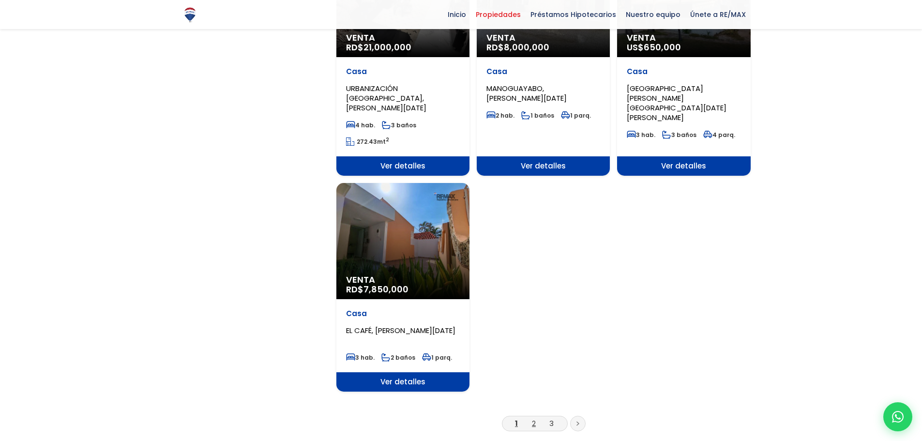
click at [535, 418] on link "2" at bounding box center [534, 423] width 4 height 10
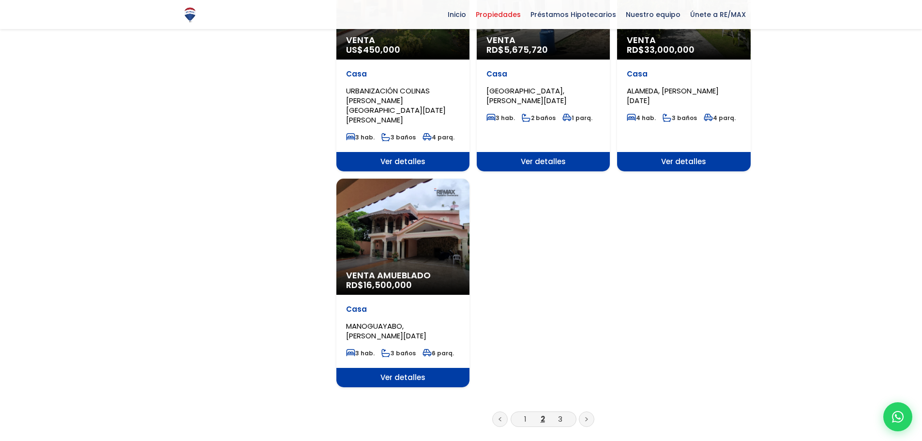
scroll to position [1113, 0]
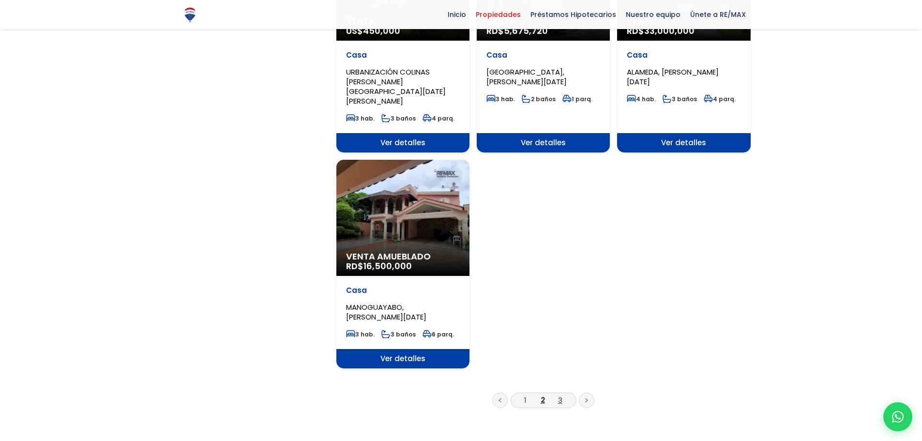
click at [560, 395] on link "3" at bounding box center [560, 400] width 4 height 10
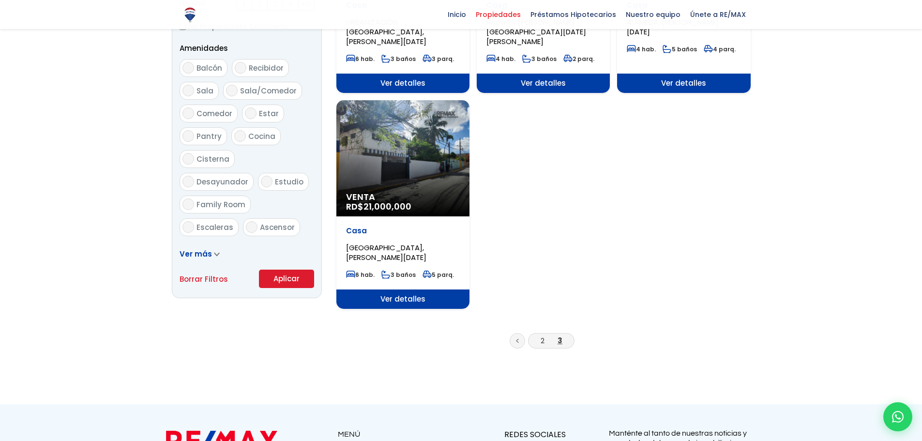
scroll to position [532, 0]
